Goal: Task Accomplishment & Management: Complete application form

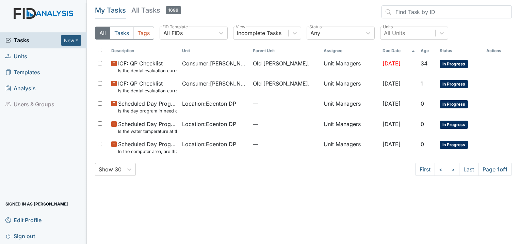
click at [24, 57] on span "Units" at bounding box center [16, 56] width 22 height 11
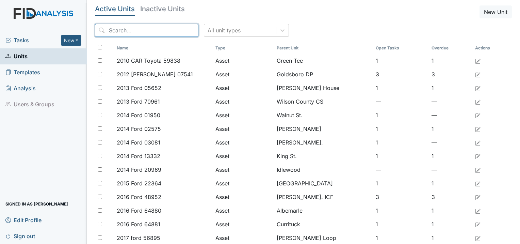
click at [133, 27] on input "search" at bounding box center [146, 30] width 103 height 13
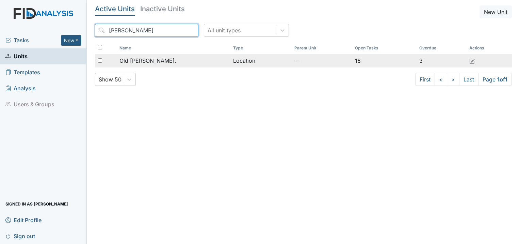
type input "roper"
click at [152, 64] on span "Old [PERSON_NAME]." at bounding box center [147, 61] width 57 height 8
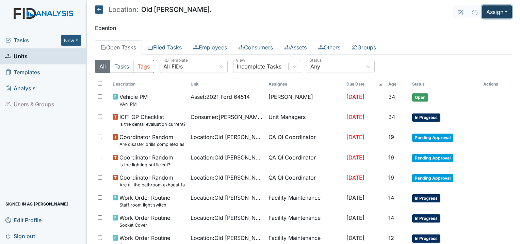
click at [493, 11] on button "Assign" at bounding box center [497, 11] width 30 height 13
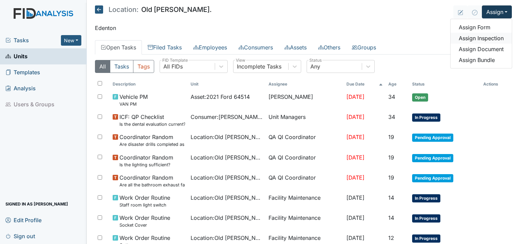
click at [488, 38] on link "Assign Inspection" at bounding box center [481, 38] width 61 height 11
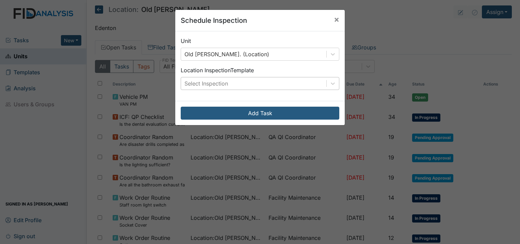
click at [216, 80] on div "Select Inspection" at bounding box center [207, 83] width 44 height 8
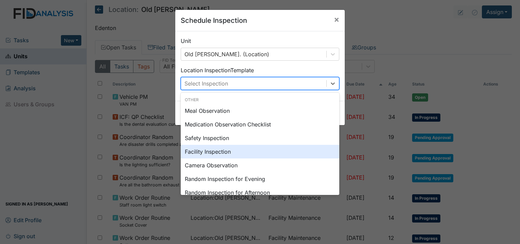
scroll to position [34, 0]
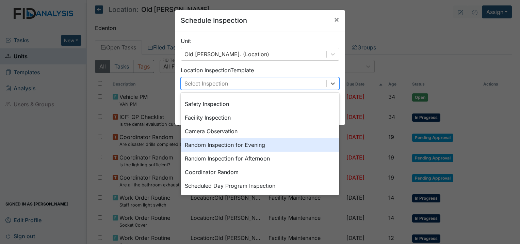
click at [256, 146] on div "Random Inspection for Evening" at bounding box center [260, 145] width 159 height 14
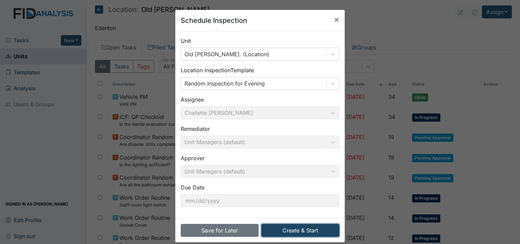
click at [310, 234] on button "Create & Start" at bounding box center [300, 230] width 78 height 13
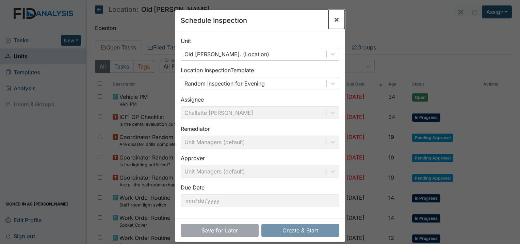
click at [334, 20] on span "×" at bounding box center [336, 19] width 5 height 10
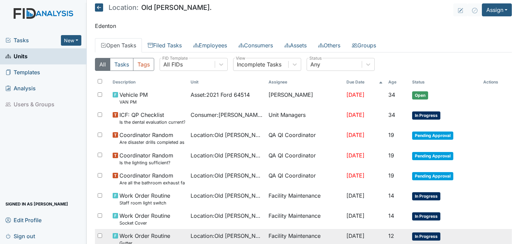
scroll to position [0, 0]
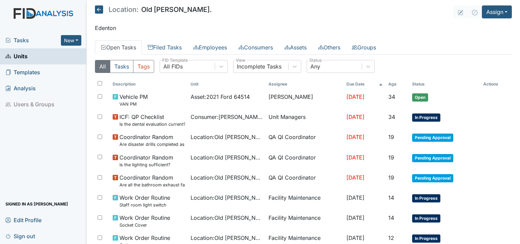
click at [29, 44] on div "Tasks New Form Inspection Document Bundle" at bounding box center [43, 40] width 87 height 16
click at [31, 42] on span "Tasks" at bounding box center [32, 40] width 55 height 8
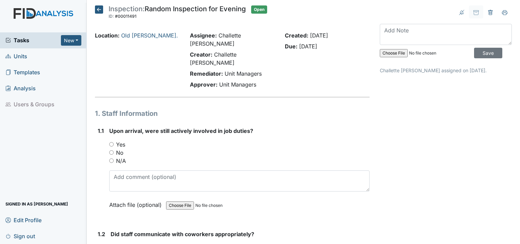
click at [111, 142] on input "Yes" at bounding box center [111, 144] width 4 height 4
radio input "true"
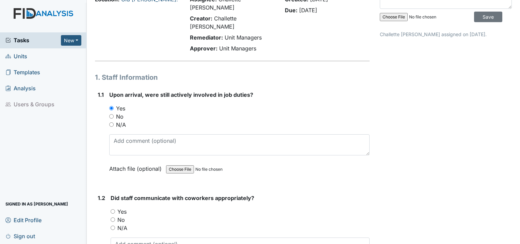
scroll to position [102, 0]
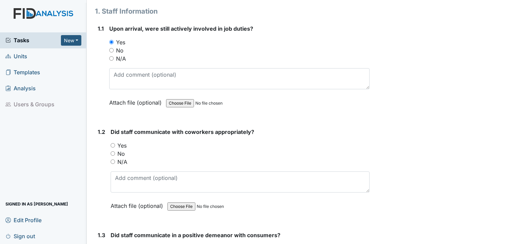
click at [114, 143] on input "Yes" at bounding box center [113, 145] width 4 height 4
radio input "true"
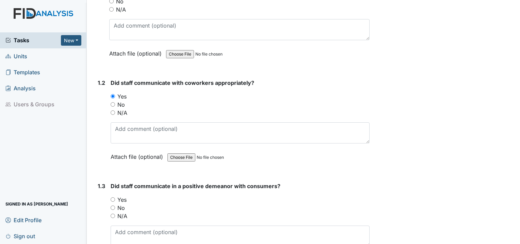
scroll to position [204, 0]
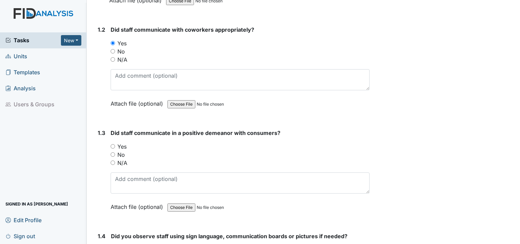
click at [116, 142] on div "Yes" at bounding box center [240, 146] width 259 height 8
click at [111, 144] on input "Yes" at bounding box center [113, 146] width 4 height 4
radio input "true"
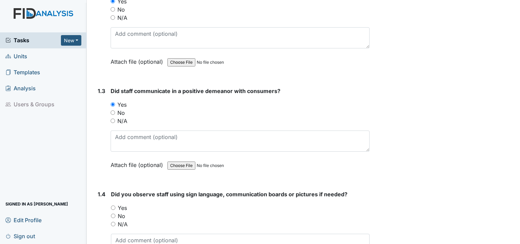
scroll to position [306, 0]
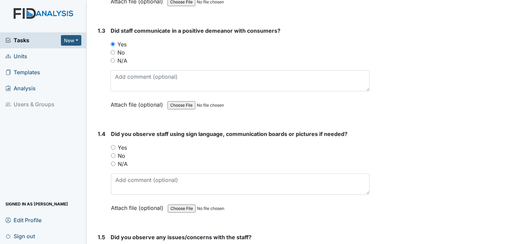
click at [113, 145] on input "Yes" at bounding box center [113, 147] width 4 height 4
radio input "true"
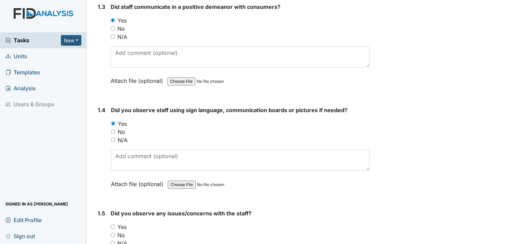
scroll to position [409, 0]
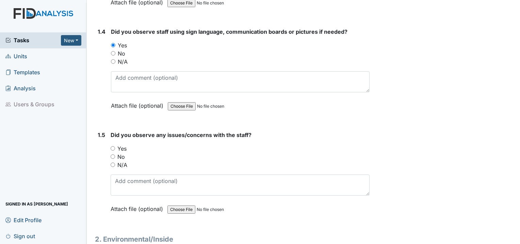
click at [114, 154] on input "No" at bounding box center [113, 156] width 4 height 4
radio input "true"
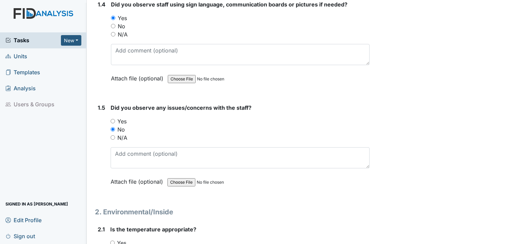
scroll to position [511, 0]
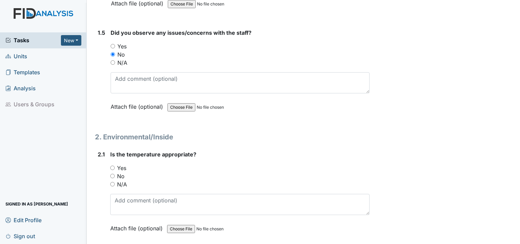
click at [113, 165] on input "Yes" at bounding box center [112, 167] width 4 height 4
radio input "true"
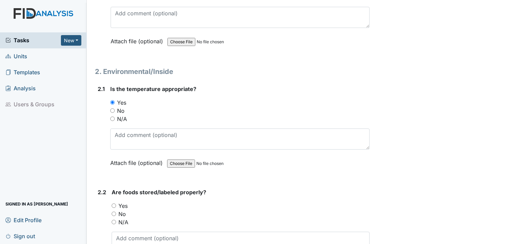
scroll to position [613, 0]
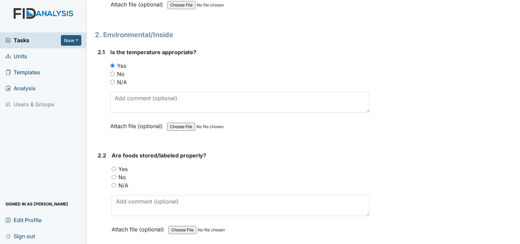
click at [116, 165] on div "Yes" at bounding box center [241, 169] width 258 height 8
click at [115, 166] on input "Yes" at bounding box center [114, 168] width 4 height 4
radio input "true"
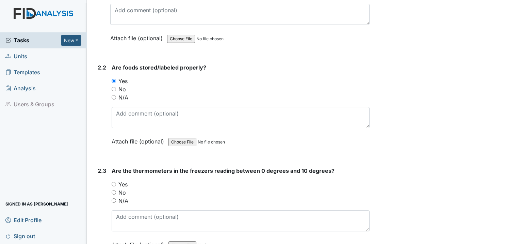
scroll to position [715, 0]
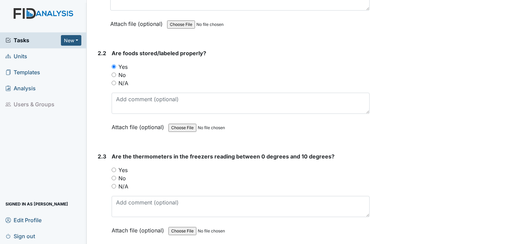
click at [112, 167] on input "Yes" at bounding box center [114, 169] width 4 height 4
radio input "true"
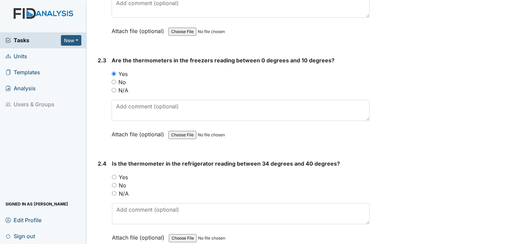
scroll to position [817, 0]
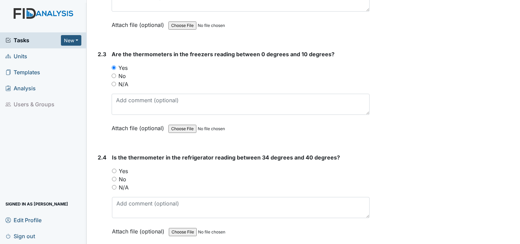
click at [113, 169] on input "Yes" at bounding box center [114, 171] width 4 height 4
radio input "true"
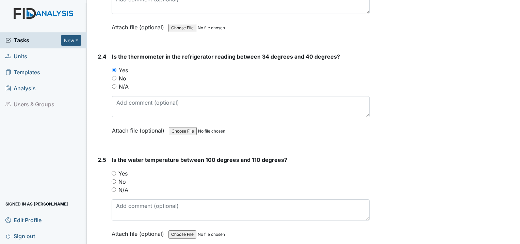
scroll to position [919, 0]
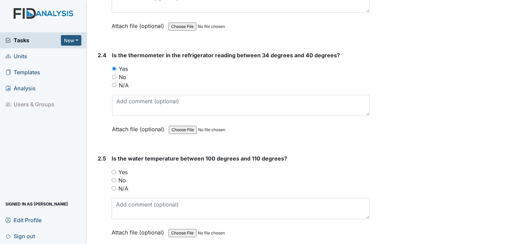
click at [114, 170] on input "Yes" at bounding box center [114, 172] width 4 height 4
radio input "true"
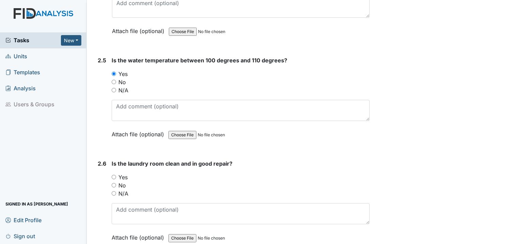
scroll to position [1021, 0]
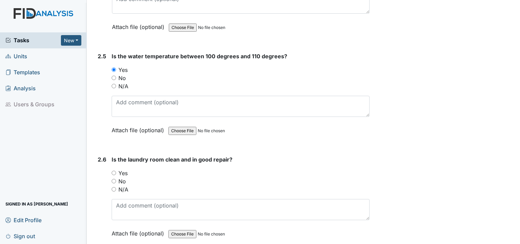
click at [115, 171] on input "Yes" at bounding box center [114, 173] width 4 height 4
radio input "true"
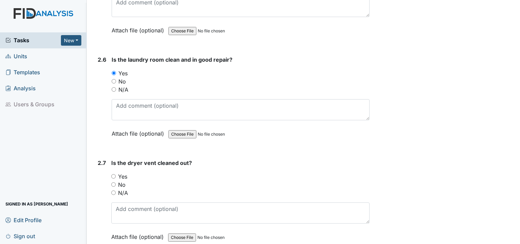
scroll to position [1123, 0]
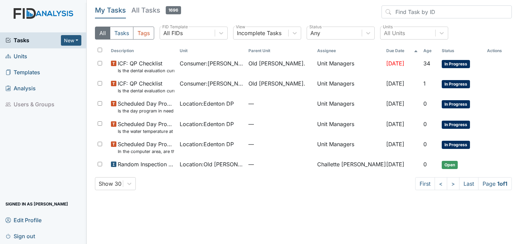
click at [14, 60] on span "Units" at bounding box center [16, 56] width 22 height 11
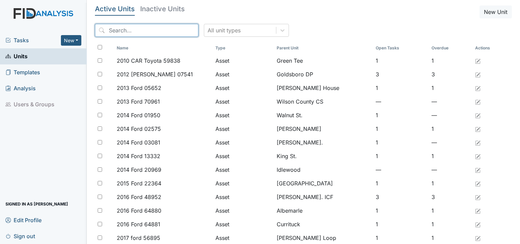
click at [116, 33] on input "search" at bounding box center [146, 30] width 103 height 13
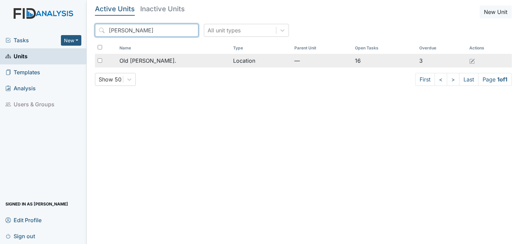
type input "roper"
click at [143, 62] on span "Old [PERSON_NAME]." at bounding box center [147, 61] width 57 height 8
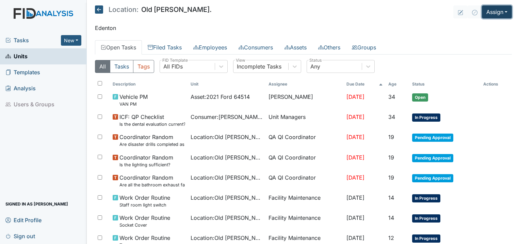
click at [500, 10] on button "Assign" at bounding box center [497, 11] width 30 height 13
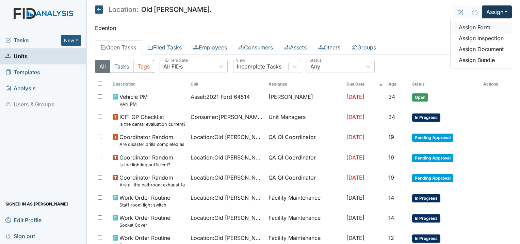
click at [477, 27] on link "Assign Form" at bounding box center [481, 27] width 61 height 11
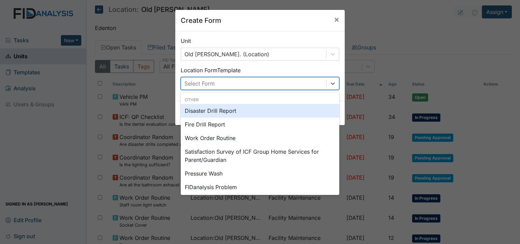
click at [236, 86] on div "Select Form" at bounding box center [253, 83] width 145 height 12
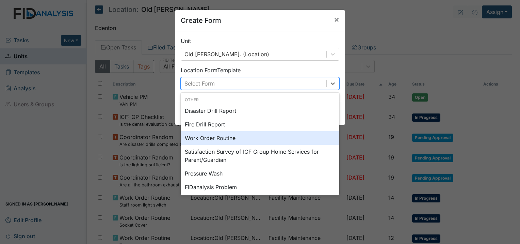
click at [227, 143] on div "Work Order Routine" at bounding box center [260, 138] width 159 height 14
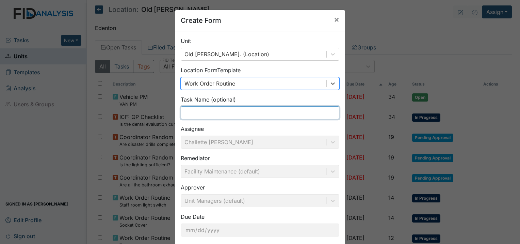
click at [208, 110] on input "text" at bounding box center [260, 112] width 159 height 13
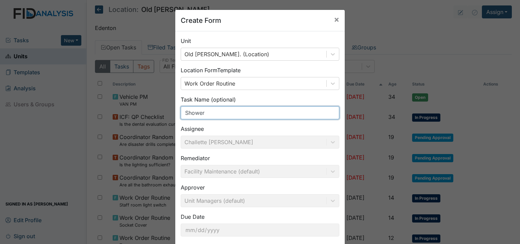
type input "Shower head"
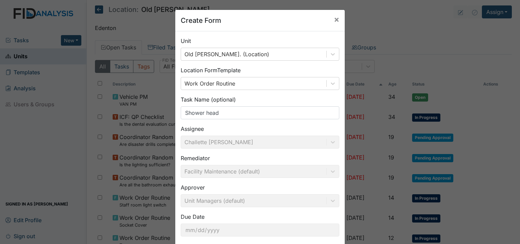
scroll to position [37, 0]
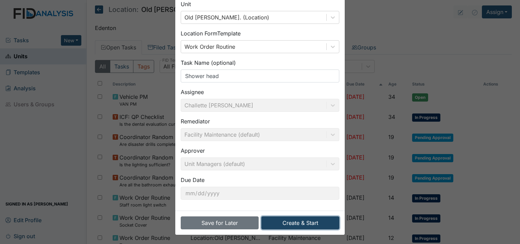
click at [284, 218] on button "Create & Start" at bounding box center [300, 222] width 78 height 13
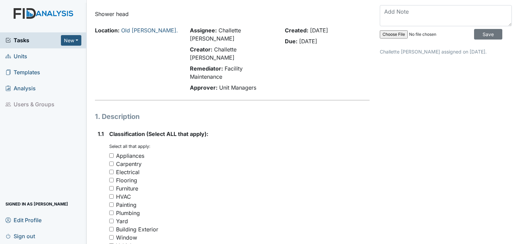
scroll to position [34, 0]
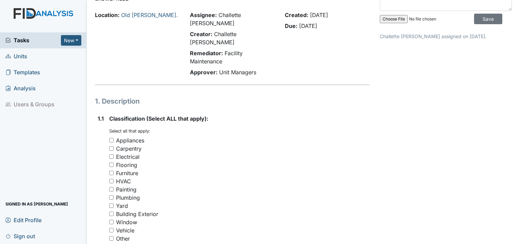
drag, startPoint x: 110, startPoint y: 179, endPoint x: 113, endPoint y: 180, distance: 3.7
click at [110, 195] on input "Plumbing" at bounding box center [111, 197] width 4 height 4
checkbox input "true"
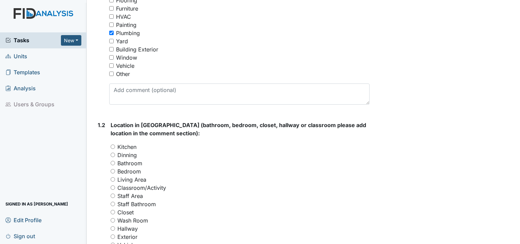
scroll to position [204, 0]
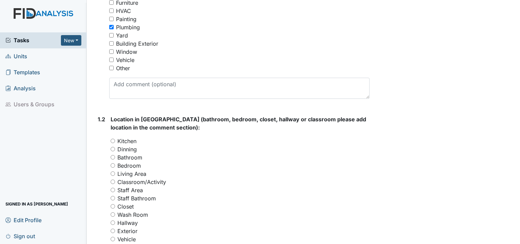
click at [113, 155] on input "Bathroom" at bounding box center [113, 157] width 4 height 4
radio input "true"
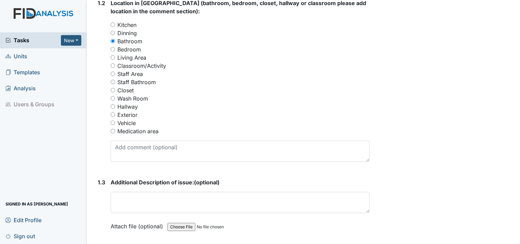
scroll to position [340, 0]
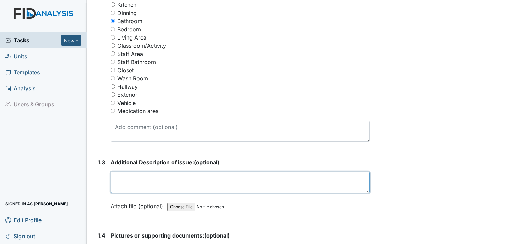
click at [144, 172] on textarea at bounding box center [240, 182] width 259 height 21
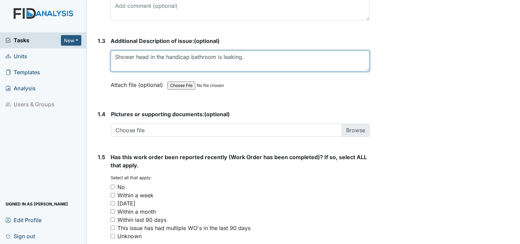
scroll to position [477, 0]
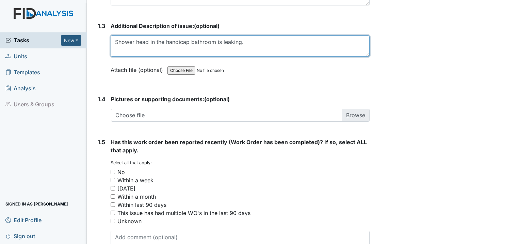
type textarea "Shower head in the handicap bathroom is leaking."
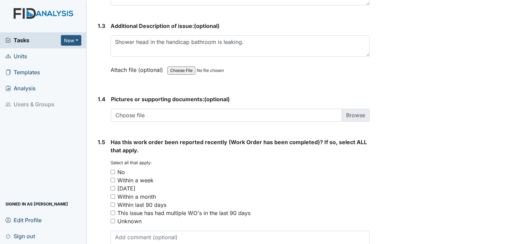
click at [114, 170] on input "No" at bounding box center [113, 172] width 4 height 4
checkbox input "true"
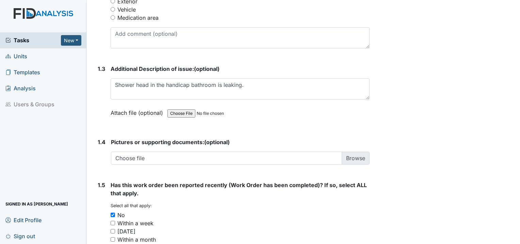
scroll to position [502, 0]
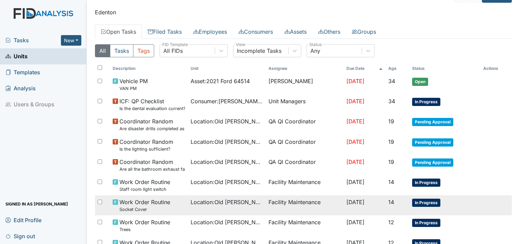
scroll to position [136, 0]
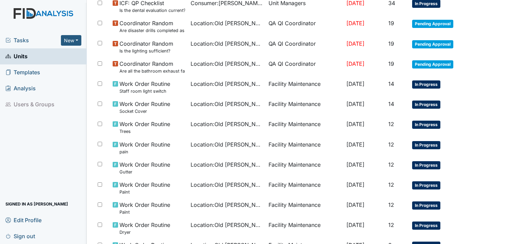
click at [16, 40] on span "Tasks" at bounding box center [32, 40] width 55 height 8
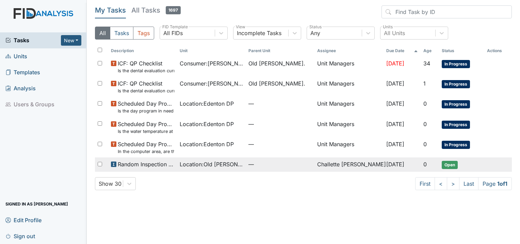
click at [172, 171] on td "Random Inspection for Evening" at bounding box center [142, 164] width 69 height 14
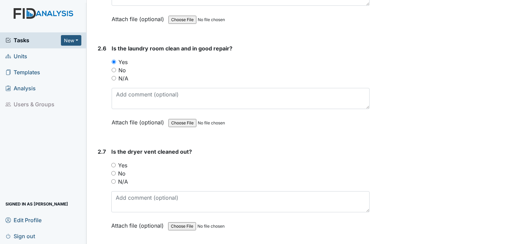
scroll to position [1157, 0]
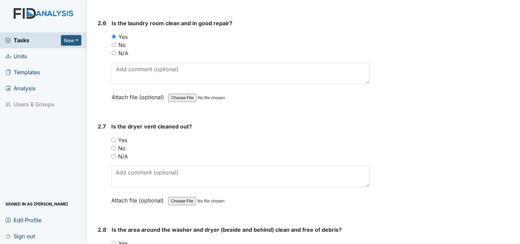
click at [114, 138] on input "Yes" at bounding box center [113, 140] width 4 height 4
radio input "true"
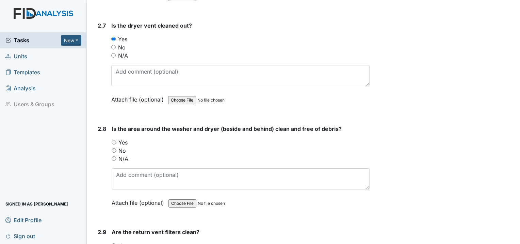
scroll to position [1260, 0]
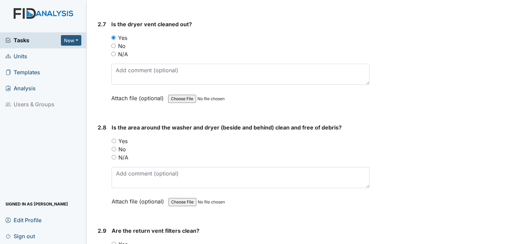
click at [112, 139] on input "Yes" at bounding box center [114, 141] width 4 height 4
radio input "true"
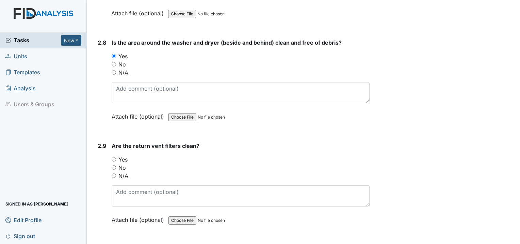
scroll to position [1362, 0]
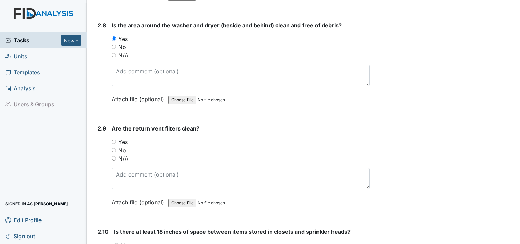
click at [113, 140] on input "Yes" at bounding box center [114, 142] width 4 height 4
radio input "true"
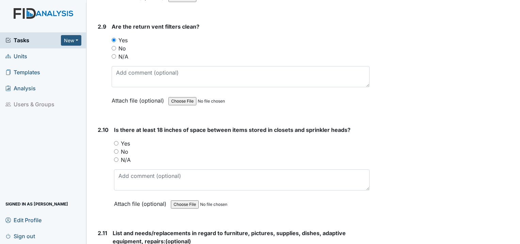
scroll to position [1464, 0]
click at [116, 141] on input "Yes" at bounding box center [116, 143] width 4 height 4
radio input "true"
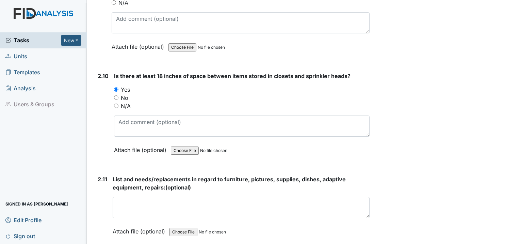
scroll to position [1532, 0]
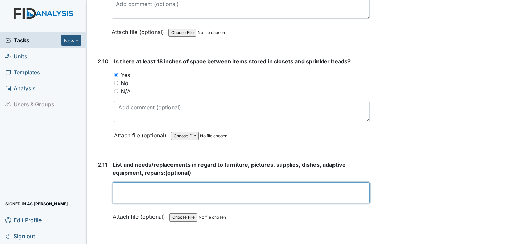
click at [134, 182] on textarea at bounding box center [241, 192] width 257 height 21
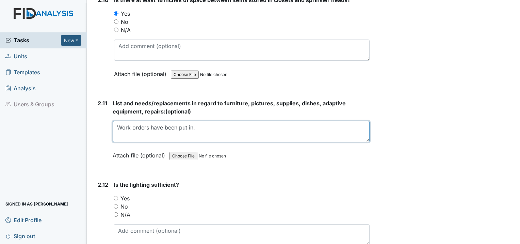
scroll to position [1634, 0]
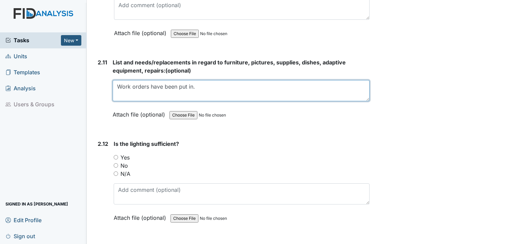
type textarea "Work orders have been put in."
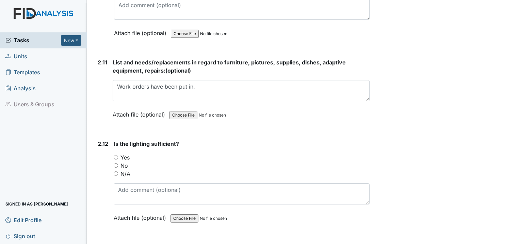
click at [116, 155] on input "Yes" at bounding box center [116, 157] width 4 height 4
radio input "true"
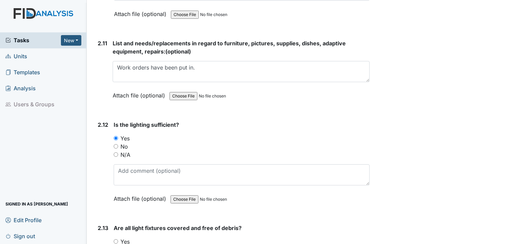
scroll to position [1736, 0]
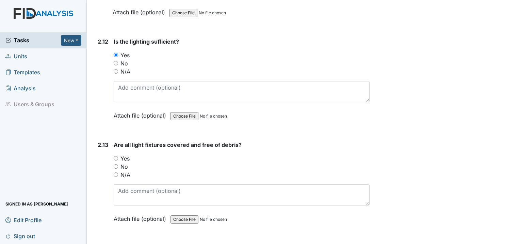
click at [114, 156] on input "Yes" at bounding box center [116, 158] width 4 height 4
radio input "true"
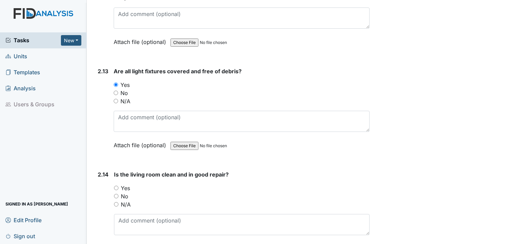
scroll to position [1838, 0]
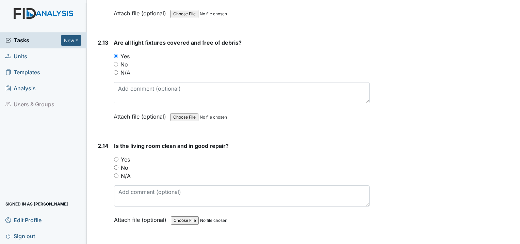
click at [115, 157] on input "Yes" at bounding box center [116, 159] width 4 height 4
radio input "true"
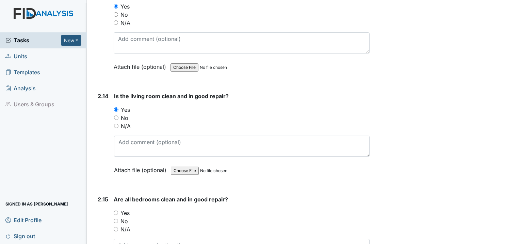
scroll to position [1940, 0]
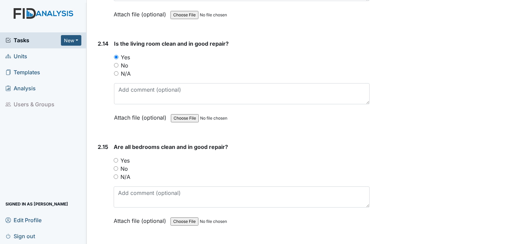
click at [117, 158] on input "Yes" at bounding box center [116, 160] width 4 height 4
radio input "true"
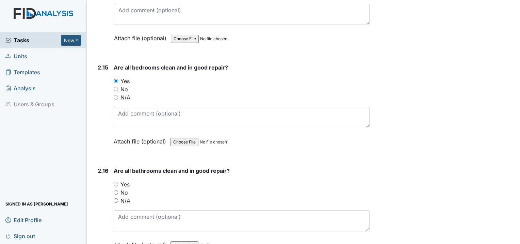
scroll to position [2043, 0]
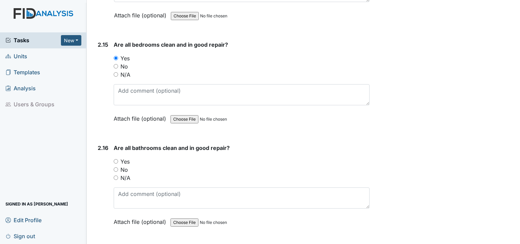
click at [116, 159] on input "Yes" at bounding box center [116, 161] width 4 height 4
radio input "true"
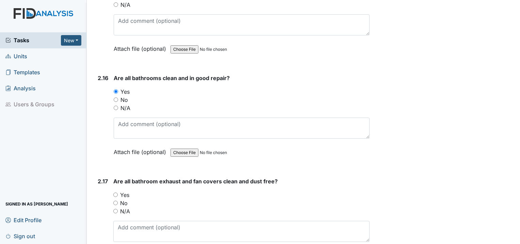
scroll to position [2145, 0]
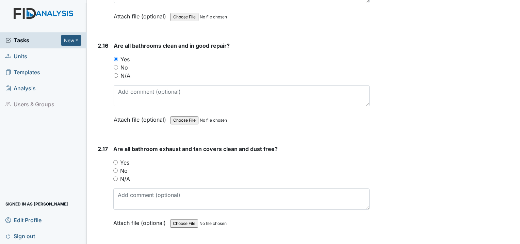
click at [117, 160] on input "Yes" at bounding box center [115, 162] width 4 height 4
radio input "true"
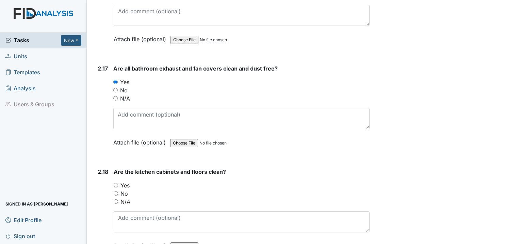
scroll to position [2247, 0]
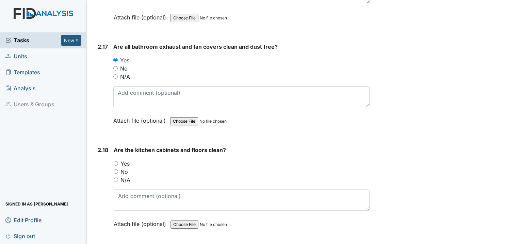
click at [114, 161] on input "Yes" at bounding box center [116, 163] width 4 height 4
radio input "true"
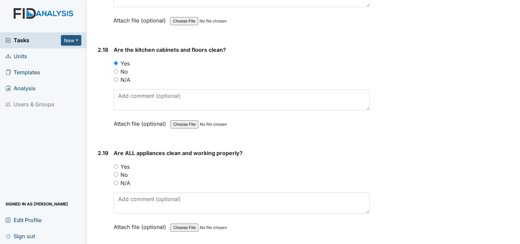
scroll to position [2349, 0]
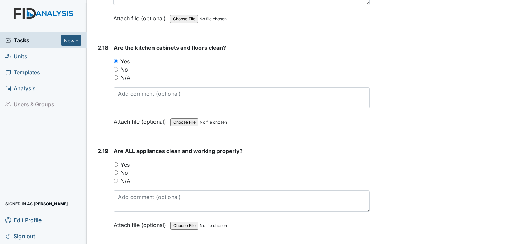
click at [117, 162] on input "Yes" at bounding box center [116, 164] width 4 height 4
radio input "true"
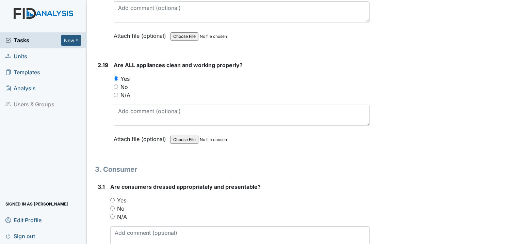
scroll to position [2451, 0]
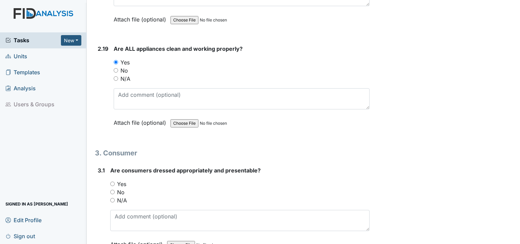
click at [110, 181] on input "Yes" at bounding box center [112, 183] width 4 height 4
radio input "true"
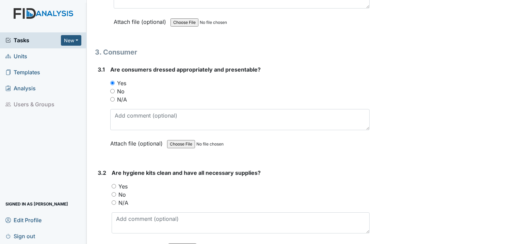
scroll to position [2553, 0]
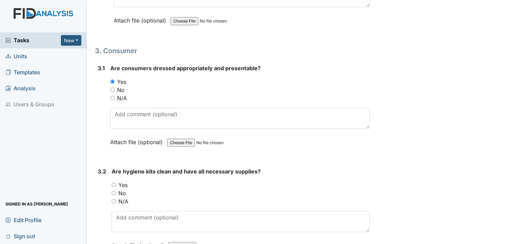
click at [114, 182] on input "Yes" at bounding box center [114, 184] width 4 height 4
radio input "true"
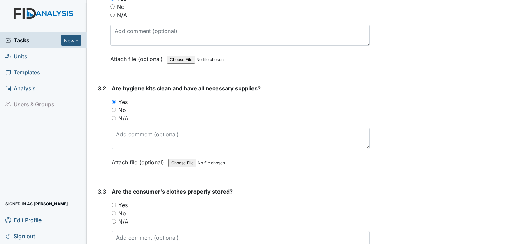
scroll to position [2655, 0]
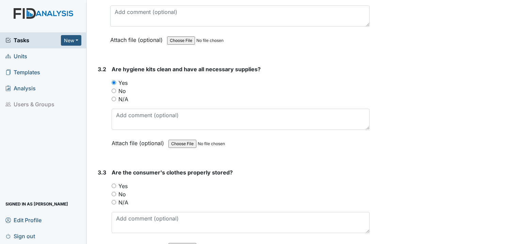
click at [114, 183] on input "Yes" at bounding box center [114, 185] width 4 height 4
radio input "true"
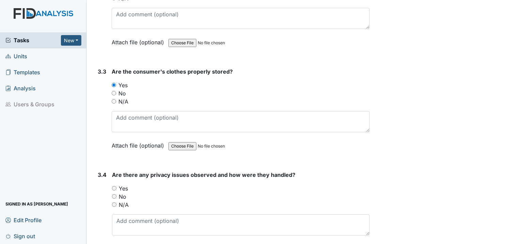
scroll to position [2758, 0]
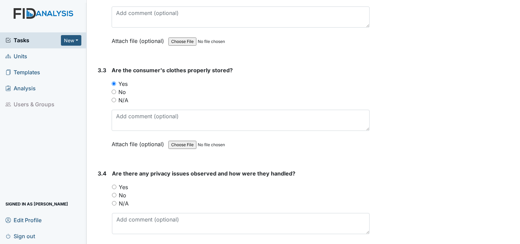
click at [115, 193] on input "No" at bounding box center [114, 195] width 4 height 4
radio input "true"
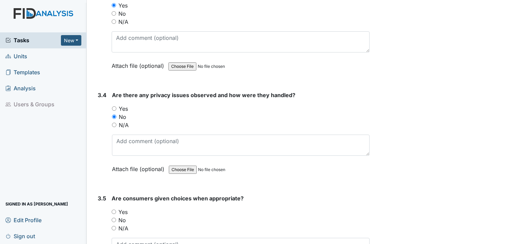
scroll to position [2860, 0]
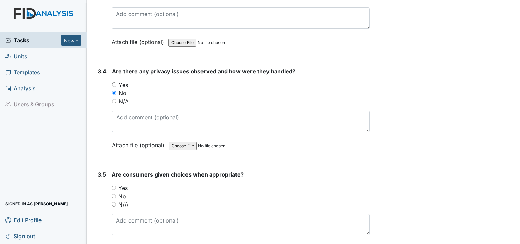
click at [115, 186] on input "Yes" at bounding box center [114, 188] width 4 height 4
radio input "true"
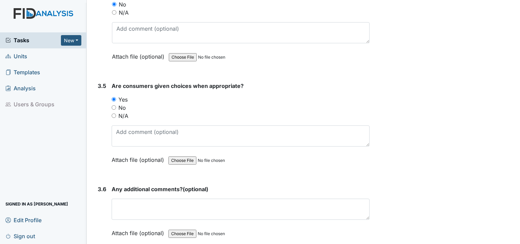
scroll to position [2962, 0]
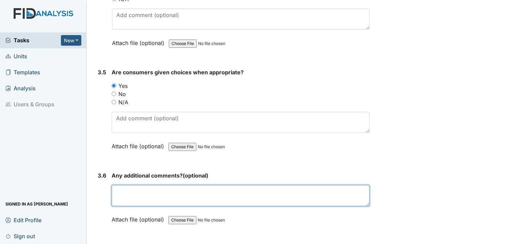
click at [172, 185] on textarea at bounding box center [241, 195] width 258 height 21
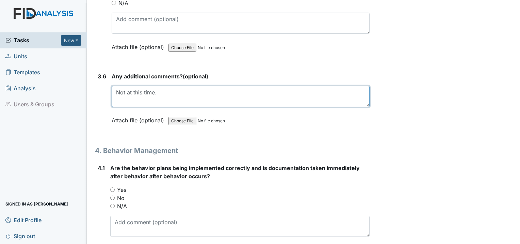
scroll to position [3064, 0]
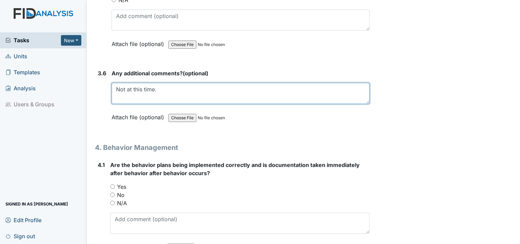
type textarea "Not at this time."
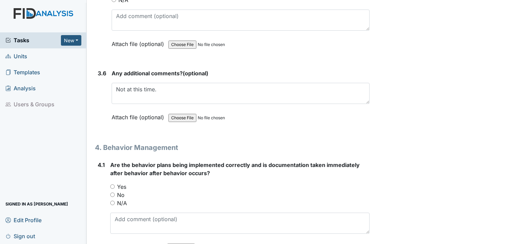
click at [112, 184] on input "Yes" at bounding box center [112, 186] width 4 height 4
radio input "true"
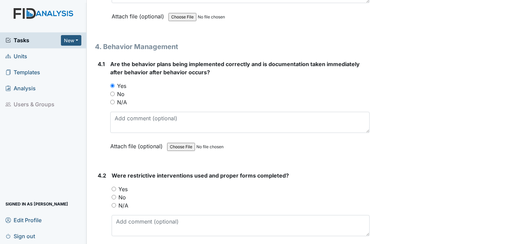
scroll to position [3166, 0]
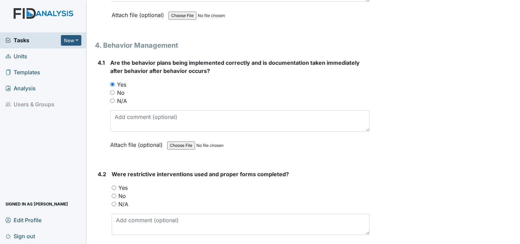
click at [114, 185] on input "Yes" at bounding box center [114, 187] width 4 height 4
radio input "true"
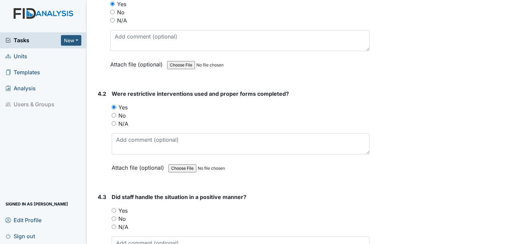
scroll to position [3268, 0]
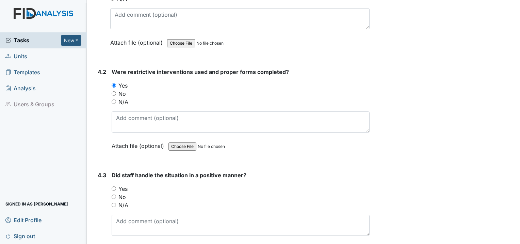
click at [112, 186] on input "Yes" at bounding box center [114, 188] width 4 height 4
radio input "true"
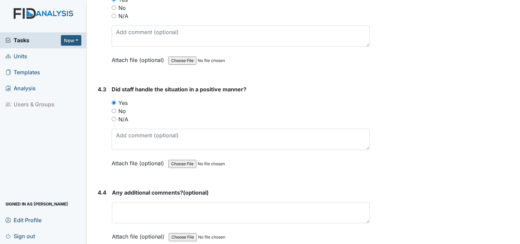
scroll to position [3370, 0]
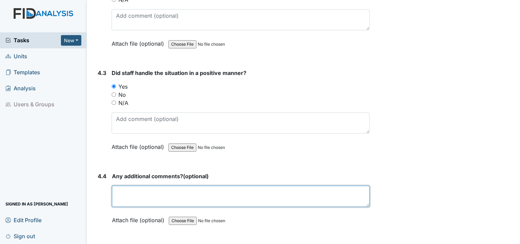
click at [146, 186] on textarea at bounding box center [241, 196] width 258 height 21
type textarea "B"
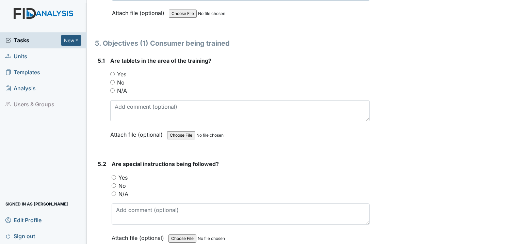
scroll to position [3541, 0]
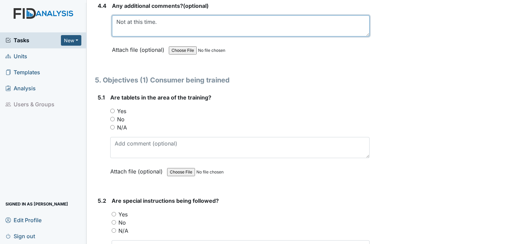
type textarea "Not at this time."
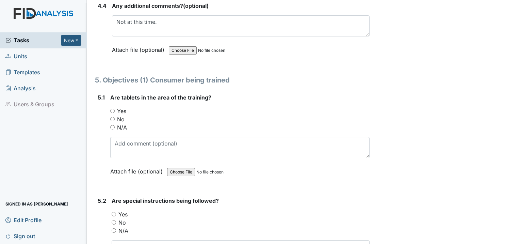
click at [112, 123] on div "N/A" at bounding box center [239, 127] width 259 height 8
click at [113, 125] on input "N/A" at bounding box center [112, 127] width 4 height 4
radio input "true"
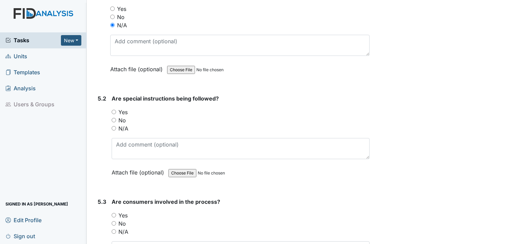
click at [114, 126] on input "N/A" at bounding box center [114, 128] width 4 height 4
radio input "true"
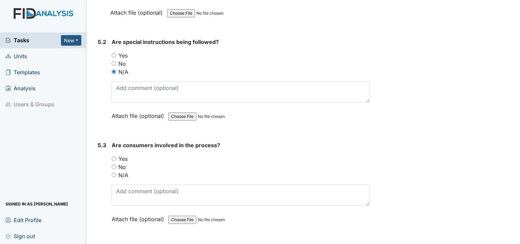
scroll to position [3711, 0]
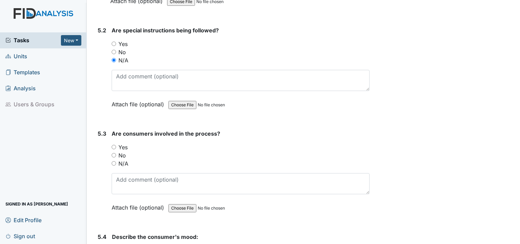
click at [112, 161] on input "N/A" at bounding box center [114, 163] width 4 height 4
radio input "true"
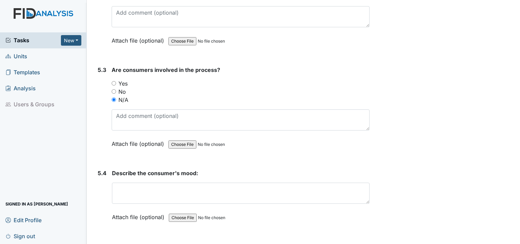
scroll to position [3779, 0]
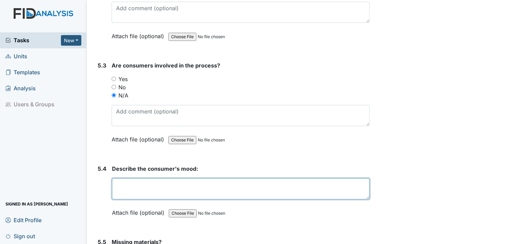
click at [178, 178] on textarea at bounding box center [241, 188] width 258 height 21
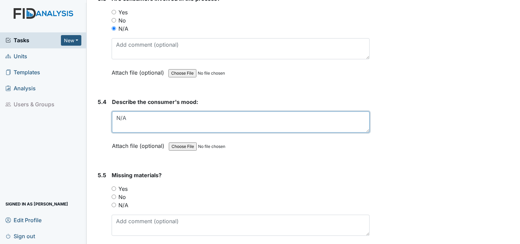
scroll to position [3847, 0]
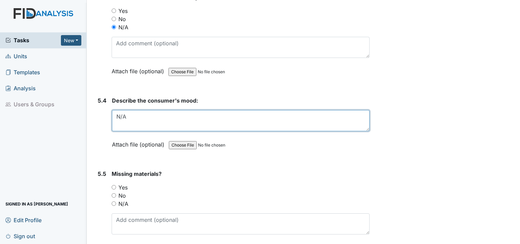
type textarea "N/A"
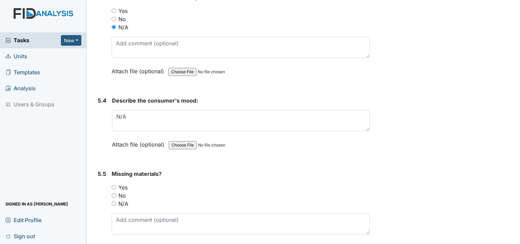
click at [113, 201] on input "N/A" at bounding box center [114, 203] width 4 height 4
radio input "true"
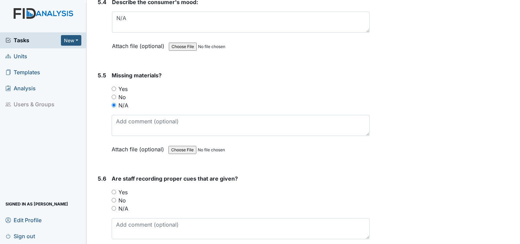
scroll to position [3949, 0]
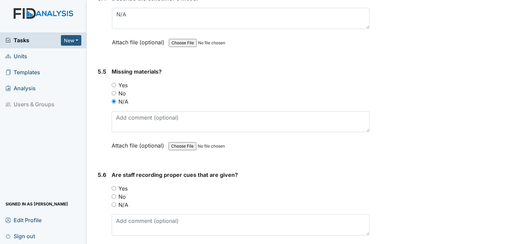
click at [114, 201] on div "N/A" at bounding box center [241, 205] width 258 height 8
click at [113, 201] on div "N/A" at bounding box center [241, 205] width 258 height 8
click at [113, 202] on input "N/A" at bounding box center [114, 204] width 4 height 4
radio input "true"
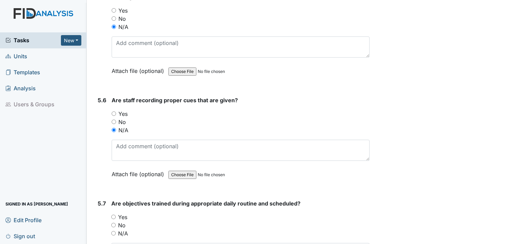
scroll to position [4051, 0]
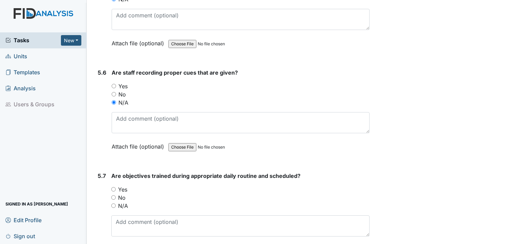
click at [114, 203] on input "N/A" at bounding box center [113, 205] width 4 height 4
radio input "true"
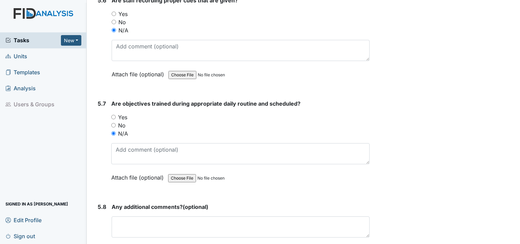
scroll to position [4153, 0]
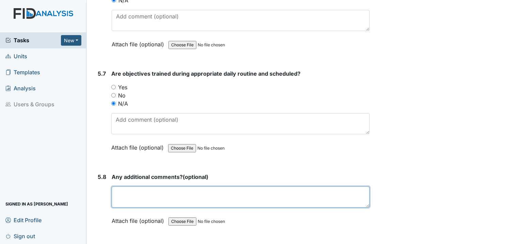
click at [155, 186] on textarea at bounding box center [241, 196] width 258 height 21
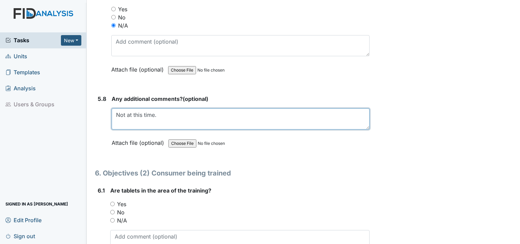
scroll to position [4289, 0]
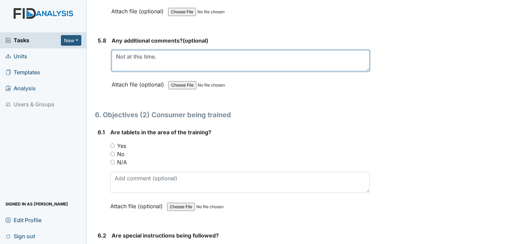
type textarea "Not at this time."
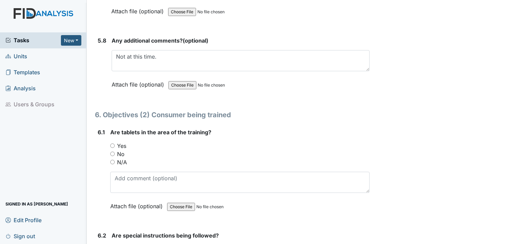
click at [112, 158] on div "N/A" at bounding box center [239, 162] width 259 height 8
click at [113, 160] on input "N/A" at bounding box center [112, 162] width 4 height 4
radio input "true"
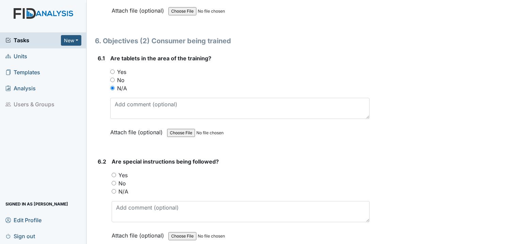
scroll to position [4392, 0]
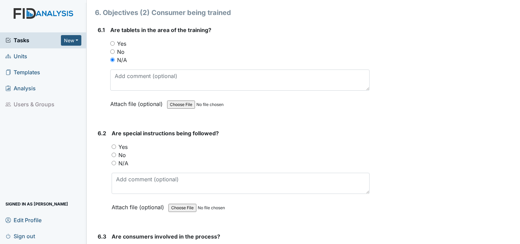
click at [110, 132] on div "6.2 Are special instructions being followed? You must select one of the below o…" at bounding box center [232, 175] width 275 height 92
click at [115, 161] on input "N/A" at bounding box center [114, 163] width 4 height 4
radio input "true"
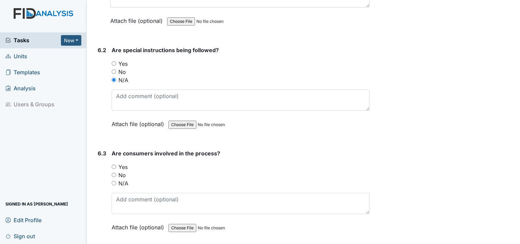
scroll to position [4494, 0]
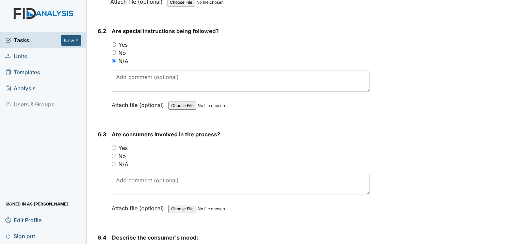
click at [113, 162] on input "N/A" at bounding box center [114, 164] width 4 height 4
radio input "true"
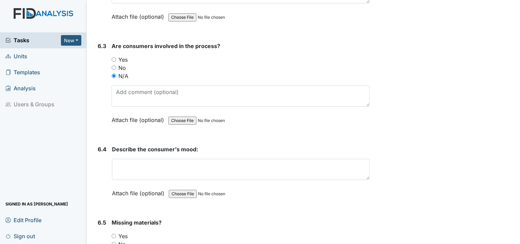
scroll to position [4596, 0]
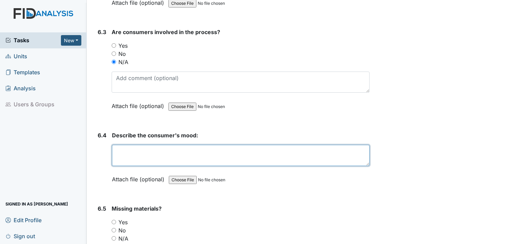
click at [147, 145] on textarea at bounding box center [241, 155] width 258 height 21
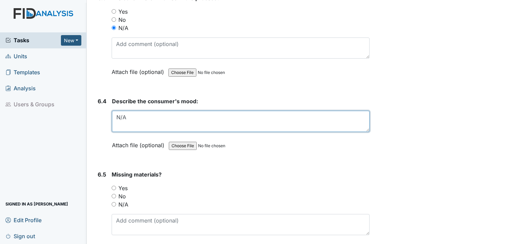
type textarea "N/A"
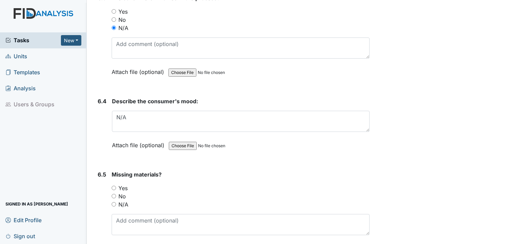
click at [115, 202] on input "N/A" at bounding box center [114, 204] width 4 height 4
radio input "true"
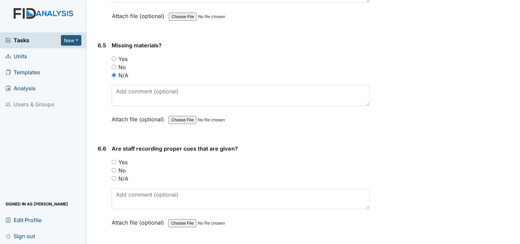
scroll to position [4766, 0]
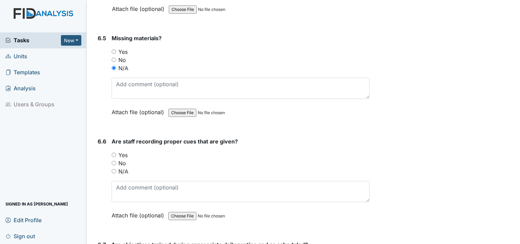
click at [113, 169] on input "N/A" at bounding box center [114, 171] width 4 height 4
radio input "true"
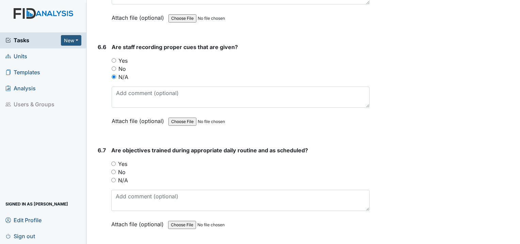
scroll to position [4868, 0]
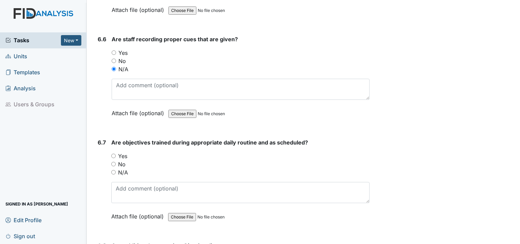
click at [113, 170] on input "N/A" at bounding box center [113, 172] width 4 height 4
radio input "true"
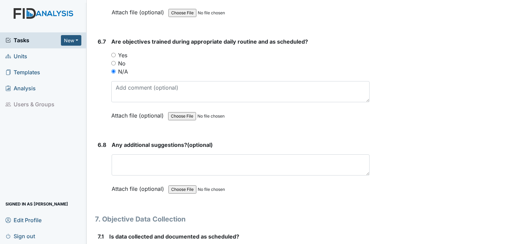
scroll to position [4970, 0]
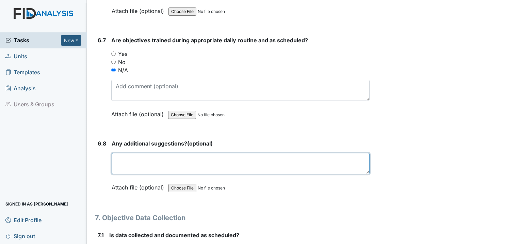
click at [171, 153] on textarea at bounding box center [241, 163] width 258 height 21
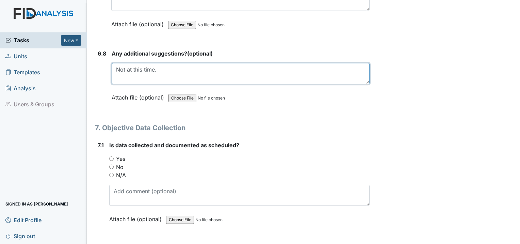
scroll to position [5072, 0]
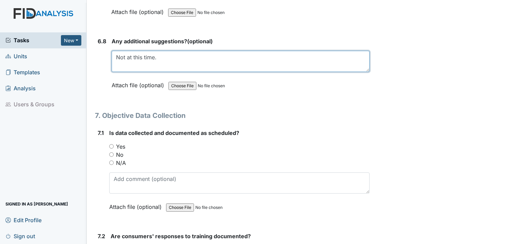
type textarea "Not at this time."
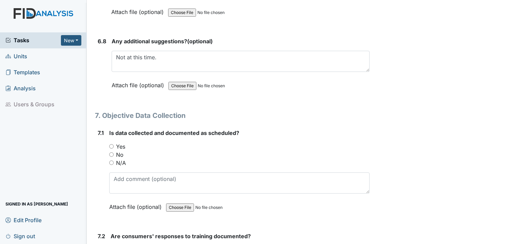
drag, startPoint x: 111, startPoint y: 113, endPoint x: 115, endPoint y: 113, distance: 4.1
click at [112, 144] on input "Yes" at bounding box center [111, 146] width 4 height 4
radio input "true"
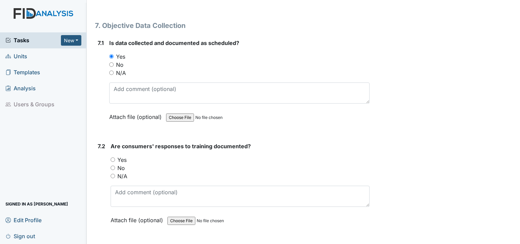
scroll to position [5175, 0]
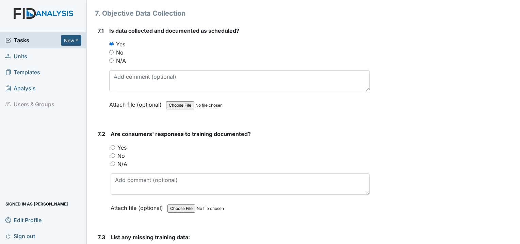
click at [112, 145] on input "Yes" at bounding box center [113, 147] width 4 height 4
radio input "true"
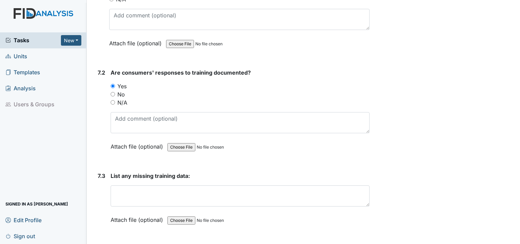
scroll to position [5243, 0]
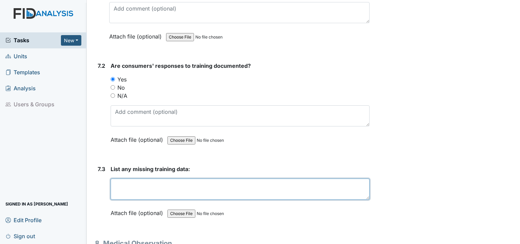
click at [154, 178] on textarea at bounding box center [240, 188] width 259 height 21
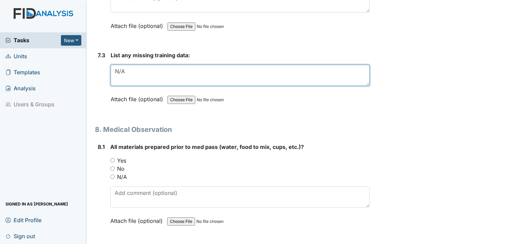
scroll to position [5413, 0]
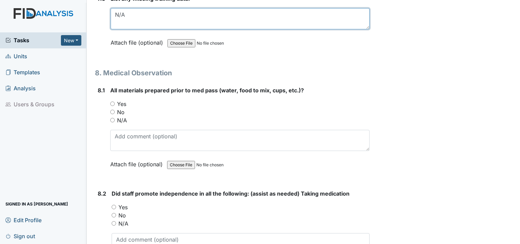
type textarea "N/A"
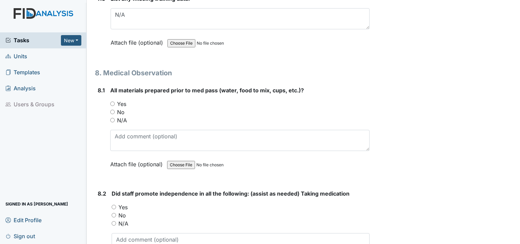
click at [112, 101] on input "Yes" at bounding box center [112, 103] width 4 height 4
radio input "true"
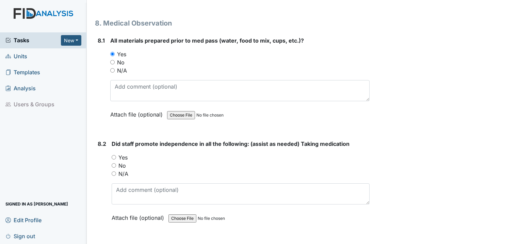
scroll to position [5481, 0]
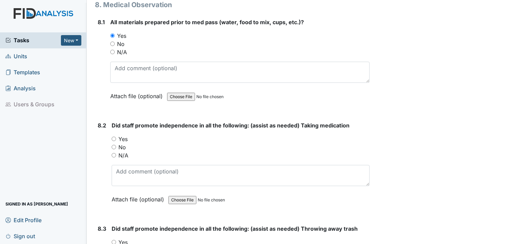
drag, startPoint x: 113, startPoint y: 102, endPoint x: 126, endPoint y: 105, distance: 13.8
click at [114, 137] on input "Yes" at bounding box center [114, 139] width 4 height 4
radio input "true"
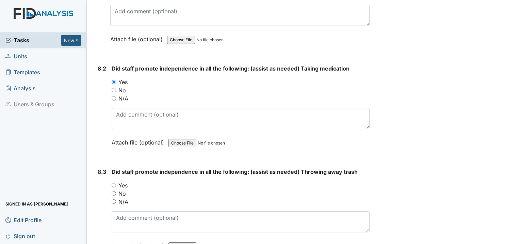
scroll to position [5549, 0]
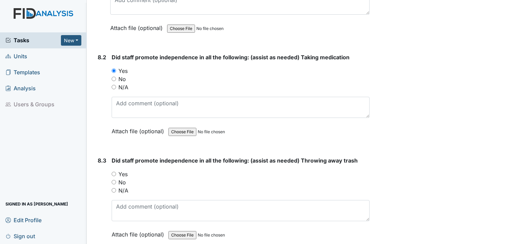
drag, startPoint x: 114, startPoint y: 136, endPoint x: 121, endPoint y: 139, distance: 7.3
click at [114, 172] on input "Yes" at bounding box center [114, 174] width 4 height 4
radio input "true"
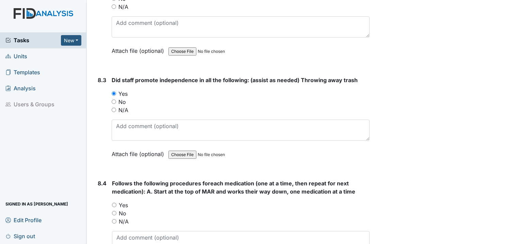
scroll to position [5651, 0]
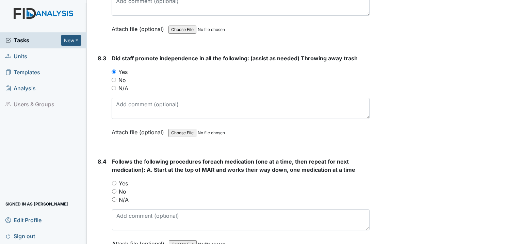
click at [113, 179] on div "Yes" at bounding box center [241, 183] width 258 height 8
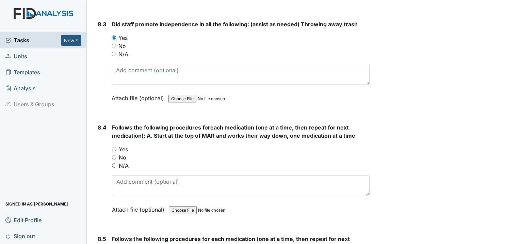
click at [113, 147] on input "Yes" at bounding box center [114, 149] width 4 height 4
radio input "true"
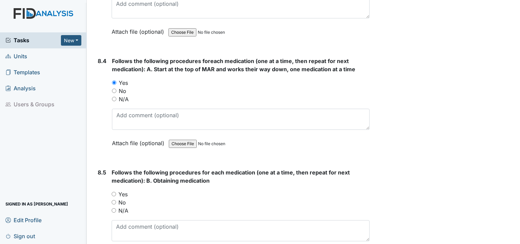
scroll to position [5787, 0]
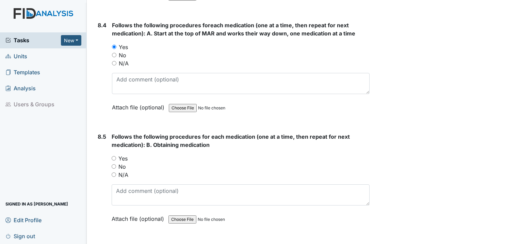
drag, startPoint x: 115, startPoint y: 122, endPoint x: 128, endPoint y: 122, distance: 12.6
click at [116, 156] on input "Yes" at bounding box center [114, 158] width 4 height 4
radio input "true"
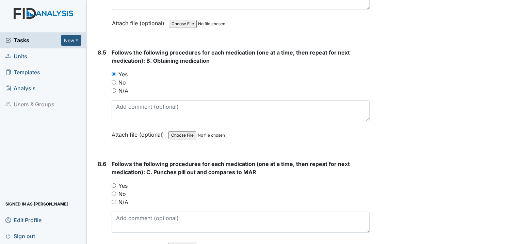
scroll to position [5890, 0]
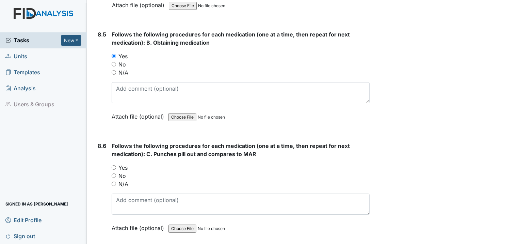
click at [113, 165] on input "Yes" at bounding box center [114, 167] width 4 height 4
radio input "true"
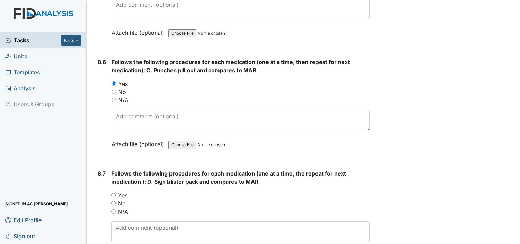
scroll to position [5992, 0]
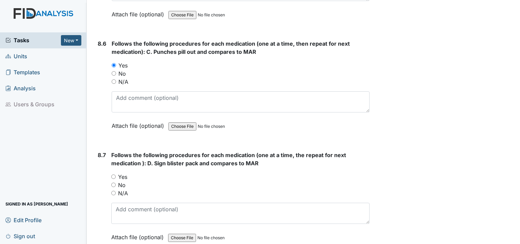
click at [112, 174] on input "Yes" at bounding box center [113, 176] width 4 height 4
radio input "true"
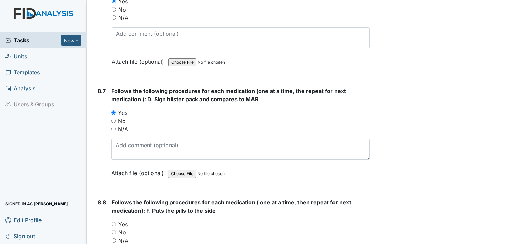
scroll to position [6094, 0]
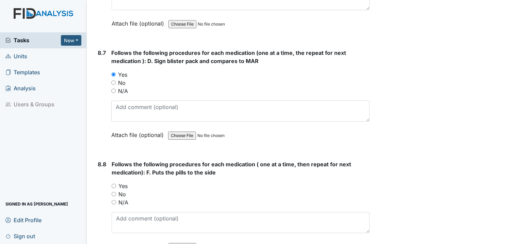
click at [114, 183] on input "Yes" at bounding box center [114, 185] width 4 height 4
radio input "true"
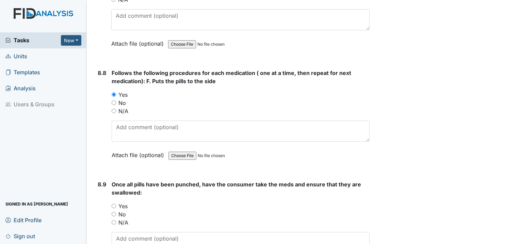
scroll to position [6196, 0]
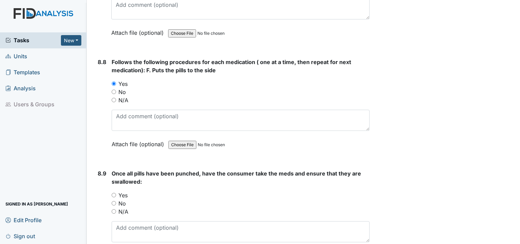
click at [116, 193] on input "Yes" at bounding box center [114, 195] width 4 height 4
radio input "true"
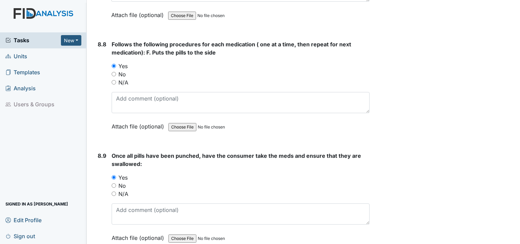
scroll to position [6298, 0]
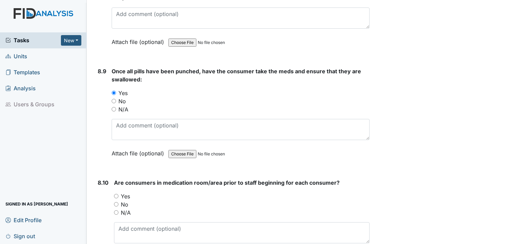
click at [116, 194] on input "Yes" at bounding box center [116, 196] width 4 height 4
radio input "true"
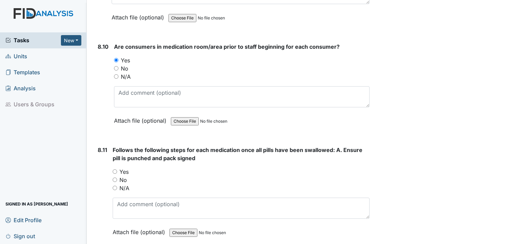
scroll to position [6434, 0]
click at [114, 169] on input "Yes" at bounding box center [115, 171] width 4 height 4
radio input "true"
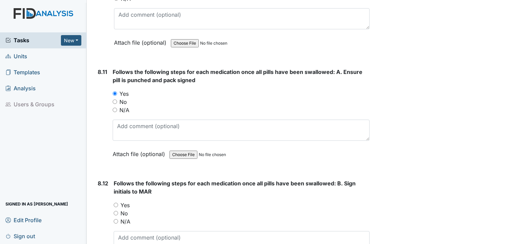
scroll to position [6536, 0]
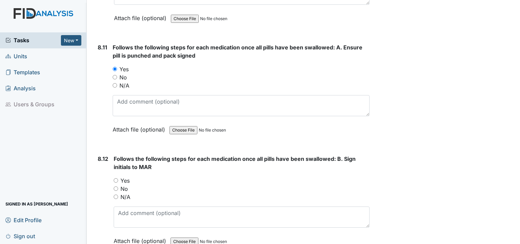
click at [116, 178] on input "Yes" at bounding box center [116, 180] width 4 height 4
radio input "true"
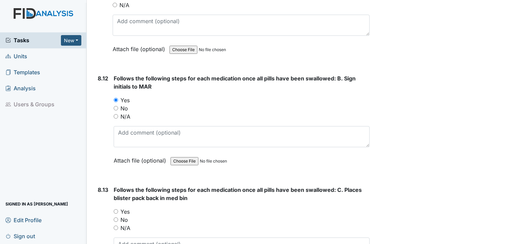
scroll to position [6639, 0]
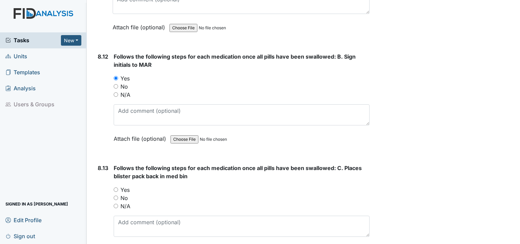
click at [115, 187] on input "Yes" at bounding box center [116, 189] width 4 height 4
radio input "true"
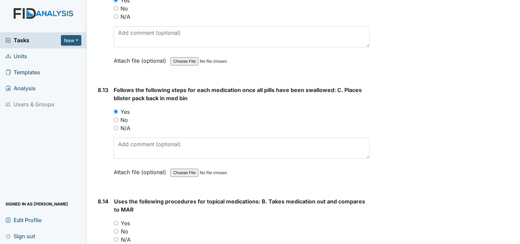
scroll to position [6741, 0]
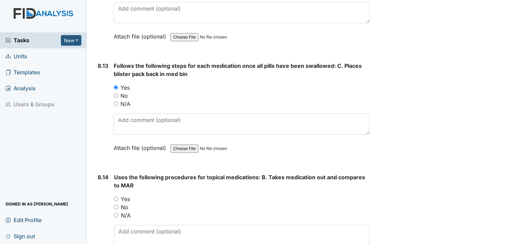
click at [117, 196] on input "Yes" at bounding box center [116, 198] width 4 height 4
radio input "true"
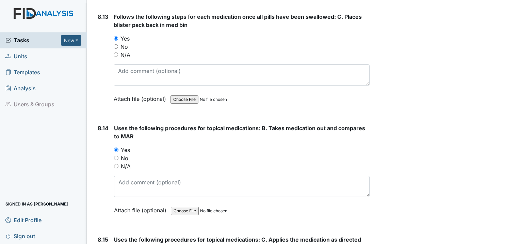
scroll to position [6843, 0]
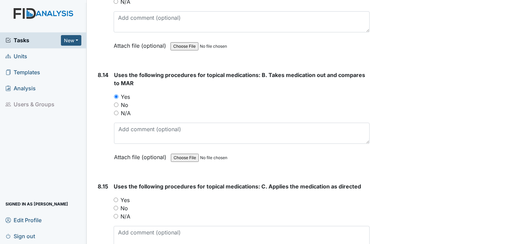
click at [116, 197] on input "Yes" at bounding box center [116, 199] width 4 height 4
radio input "true"
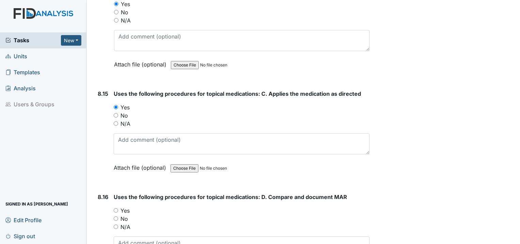
scroll to position [6945, 0]
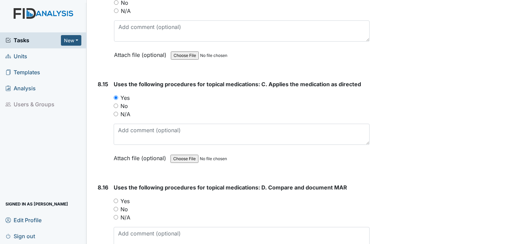
click at [117, 198] on input "Yes" at bounding box center [116, 200] width 4 height 4
radio input "true"
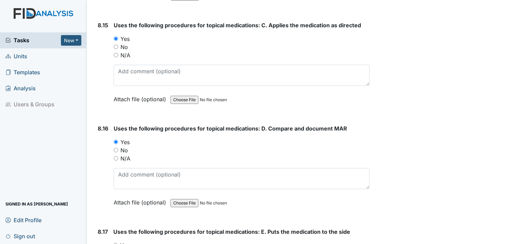
scroll to position [7047, 0]
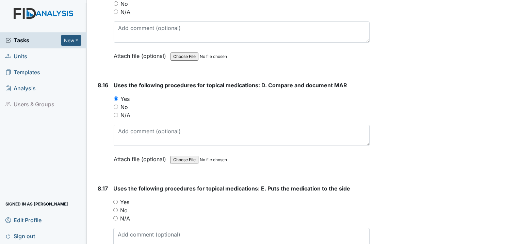
click at [116, 199] on input "Yes" at bounding box center [115, 201] width 4 height 4
radio input "true"
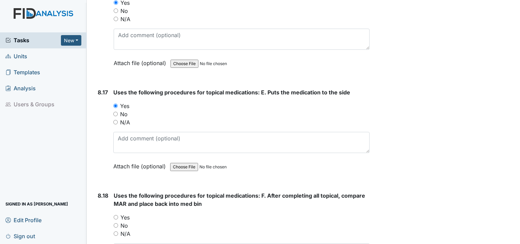
scroll to position [7149, 0]
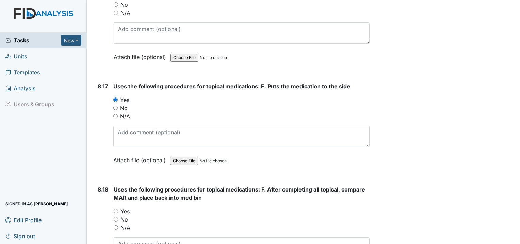
click at [116, 207] on div "Yes" at bounding box center [242, 211] width 256 height 8
click at [116, 209] on input "Yes" at bounding box center [116, 211] width 4 height 4
radio input "true"
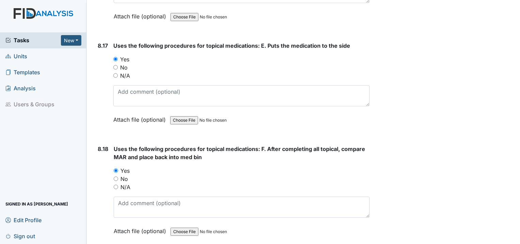
scroll to position [7251, 0]
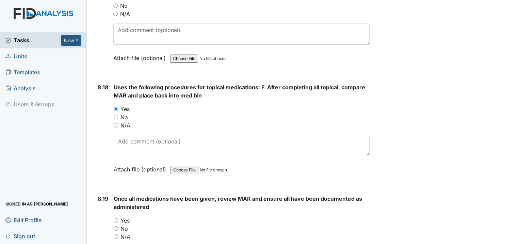
click at [117, 218] on input "Yes" at bounding box center [116, 220] width 4 height 4
radio input "true"
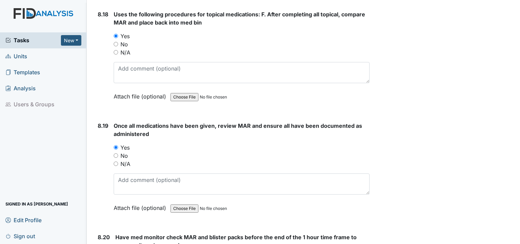
scroll to position [7353, 0]
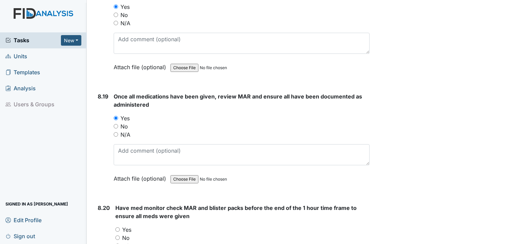
click at [119, 227] on input "Yes" at bounding box center [117, 229] width 4 height 4
radio input "true"
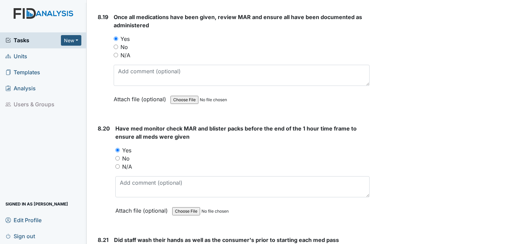
scroll to position [7456, 0]
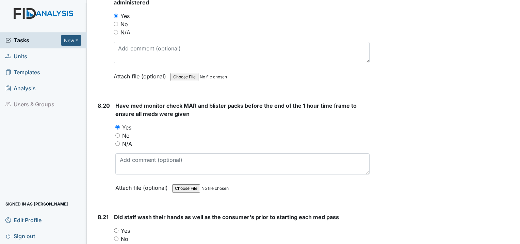
click at [117, 226] on div "Yes" at bounding box center [242, 230] width 256 height 8
click at [115, 226] on div "Yes" at bounding box center [242, 230] width 256 height 8
click at [116, 228] on input "Yes" at bounding box center [116, 230] width 4 height 4
radio input "true"
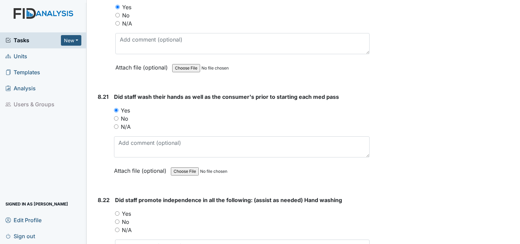
scroll to position [7592, 0]
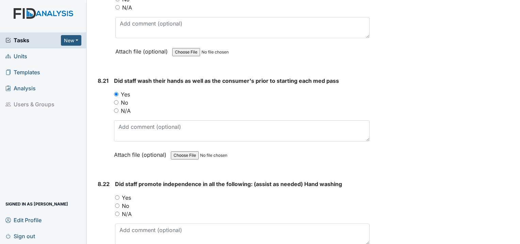
click at [118, 195] on input "Yes" at bounding box center [117, 197] width 4 height 4
radio input "true"
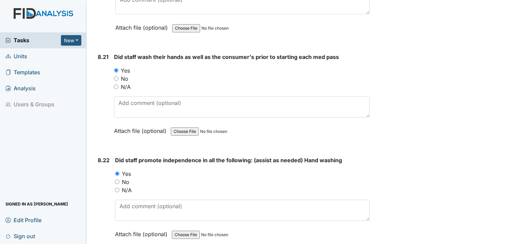
scroll to position [7694, 0]
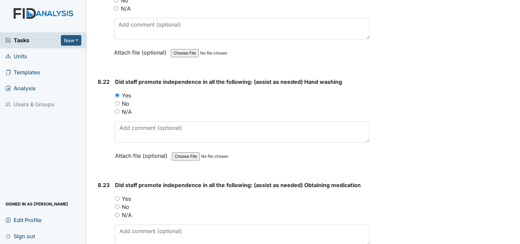
click at [117, 194] on div "Yes" at bounding box center [242, 198] width 255 height 8
click at [117, 196] on input "Yes" at bounding box center [117, 198] width 4 height 4
radio input "true"
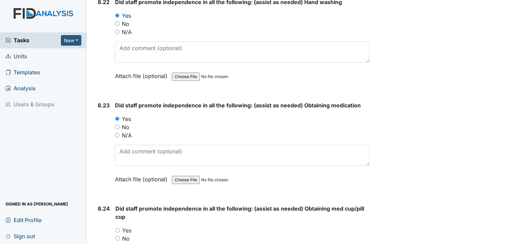
scroll to position [7796, 0]
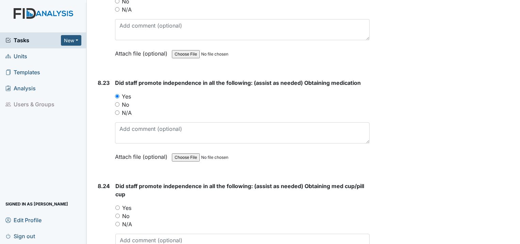
click at [118, 205] on input "Yes" at bounding box center [117, 207] width 4 height 4
radio input "true"
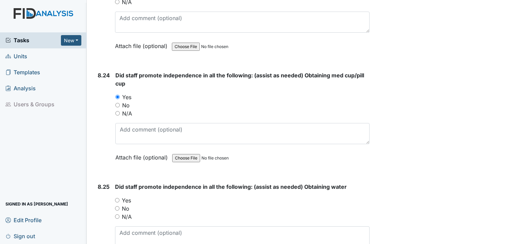
scroll to position [7932, 0]
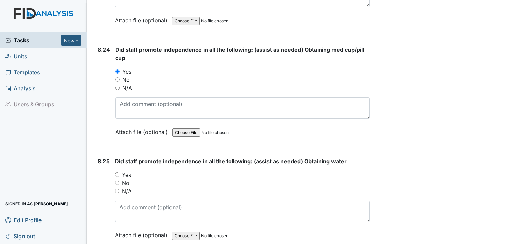
click at [116, 172] on input "Yes" at bounding box center [117, 174] width 4 height 4
radio input "true"
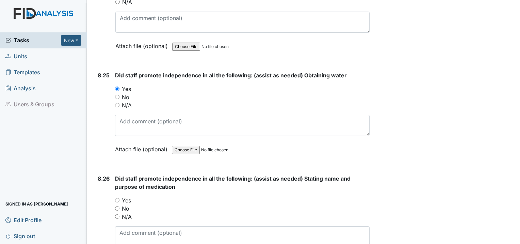
scroll to position [8034, 0]
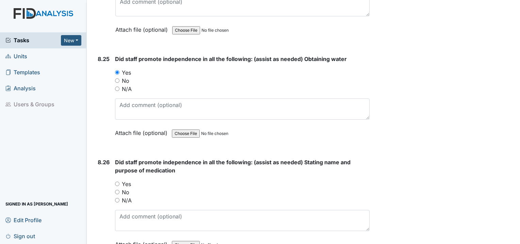
click at [117, 181] on input "Yes" at bounding box center [117, 183] width 4 height 4
radio input "true"
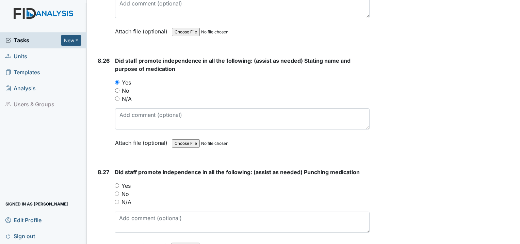
scroll to position [8136, 0]
click at [120, 181] on div "Yes" at bounding box center [242, 185] width 255 height 8
click at [116, 182] on input "Yes" at bounding box center [117, 184] width 4 height 4
radio input "true"
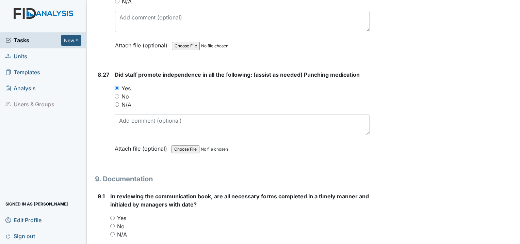
scroll to position [8239, 0]
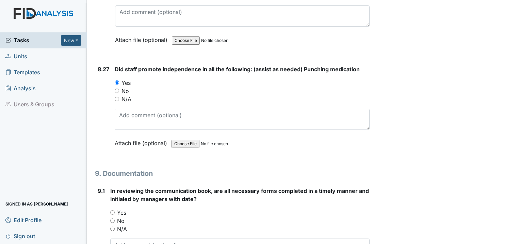
drag, startPoint x: 112, startPoint y: 170, endPoint x: 120, endPoint y: 170, distance: 8.2
click at [115, 208] on div "Yes" at bounding box center [239, 212] width 259 height 8
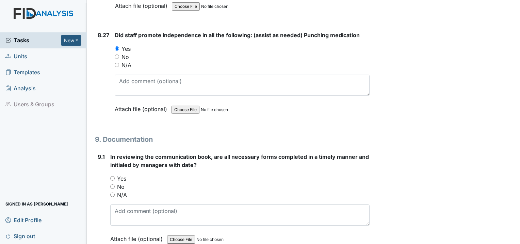
click at [112, 176] on input "Yes" at bounding box center [112, 178] width 4 height 4
radio input "true"
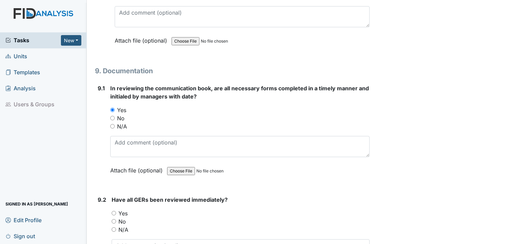
scroll to position [8375, 0]
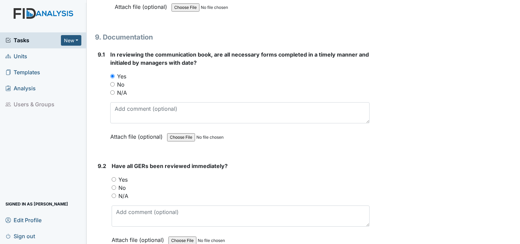
click at [115, 177] on input "Yes" at bounding box center [114, 179] width 4 height 4
radio input "true"
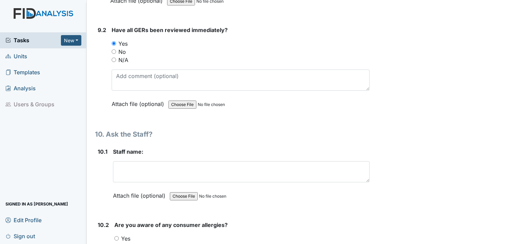
scroll to position [8511, 0]
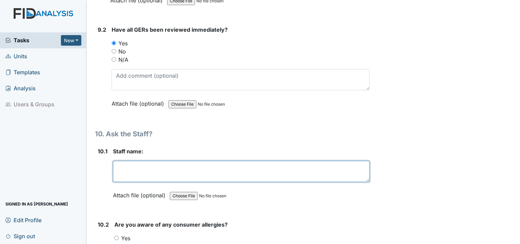
click at [141, 161] on textarea at bounding box center [241, 171] width 257 height 21
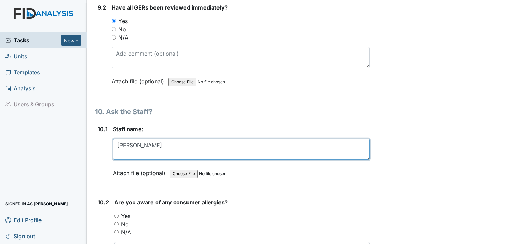
scroll to position [8545, 0]
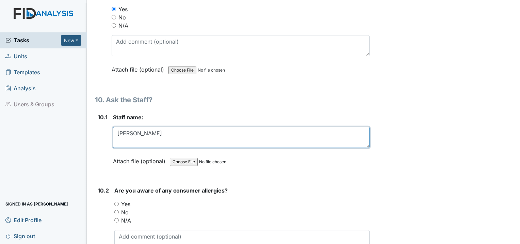
type textarea "Valeria"
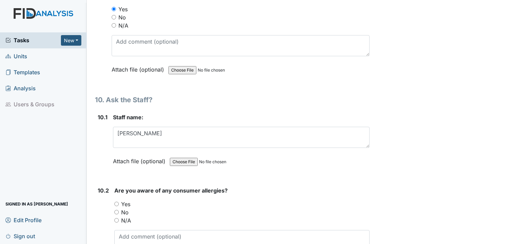
click at [116, 202] on input "Yes" at bounding box center [116, 204] width 4 height 4
radio input "true"
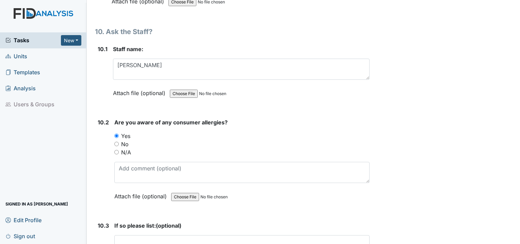
scroll to position [8647, 0]
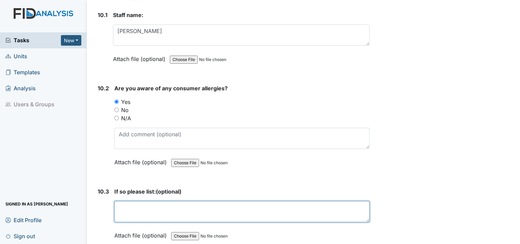
click at [125, 201] on textarea at bounding box center [241, 211] width 255 height 21
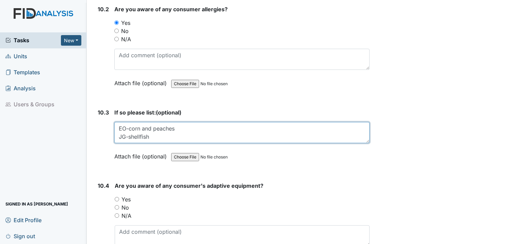
scroll to position [8749, 0]
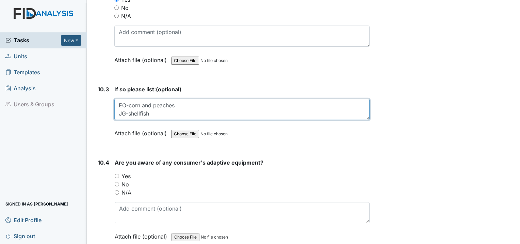
type textarea "EO-corn and peaches JG-shellfish"
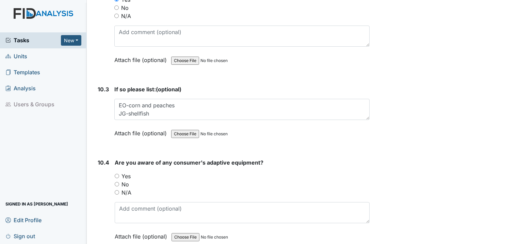
click at [115, 174] on input "Yes" at bounding box center [117, 176] width 4 height 4
radio input "true"
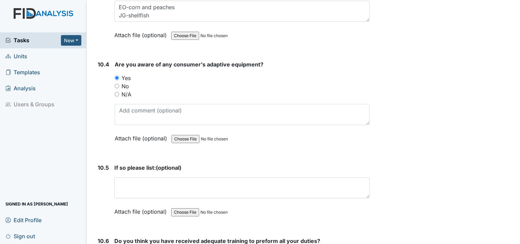
scroll to position [8851, 0]
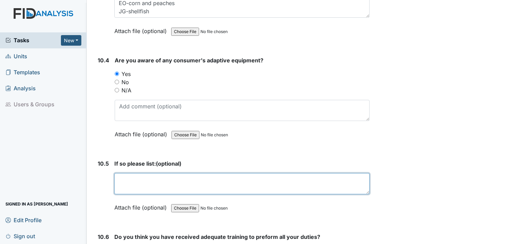
click at [120, 173] on textarea at bounding box center [241, 183] width 255 height 21
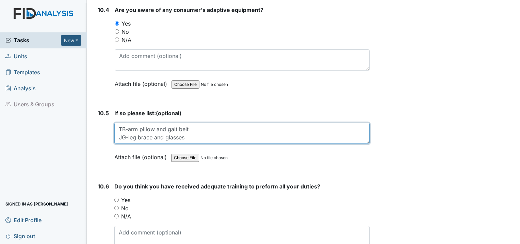
scroll to position [8919, 0]
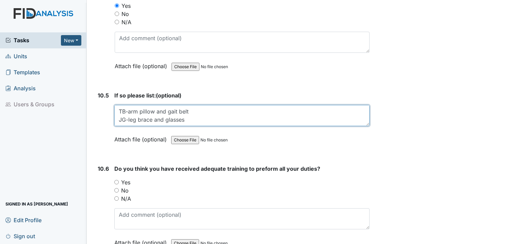
type textarea "TB-arm pillow and gait belt JG-leg brace and glasses KV-plate guard and bib"
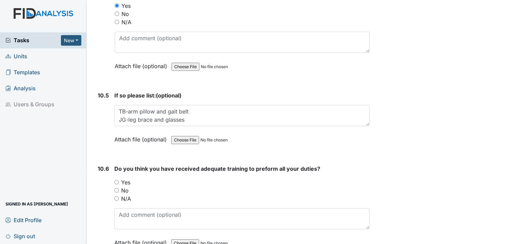
click at [117, 180] on input "Yes" at bounding box center [116, 182] width 4 height 4
radio input "true"
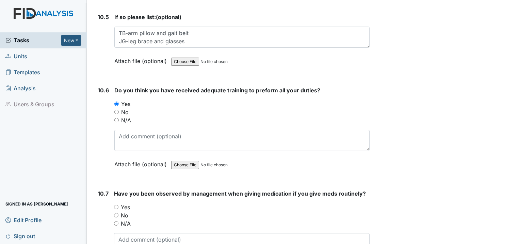
scroll to position [9022, 0]
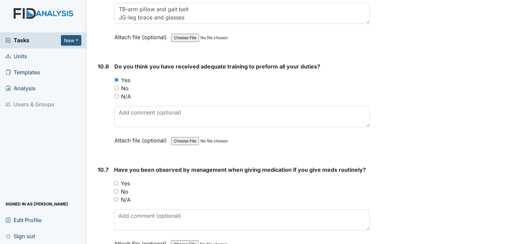
drag, startPoint x: 116, startPoint y: 135, endPoint x: 122, endPoint y: 136, distance: 5.9
click at [116, 181] on input "Yes" at bounding box center [116, 183] width 4 height 4
radio input "true"
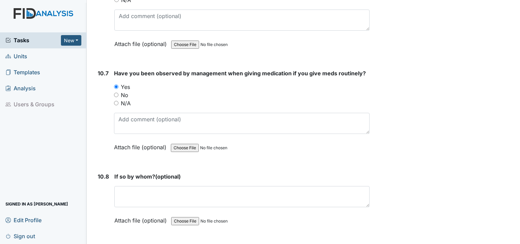
scroll to position [9124, 0]
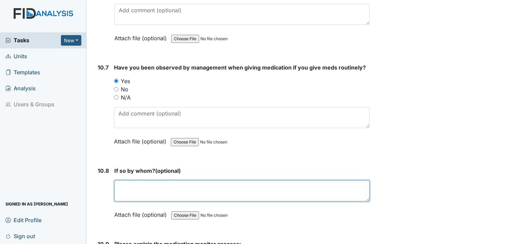
click at [165, 180] on textarea at bounding box center [241, 190] width 255 height 21
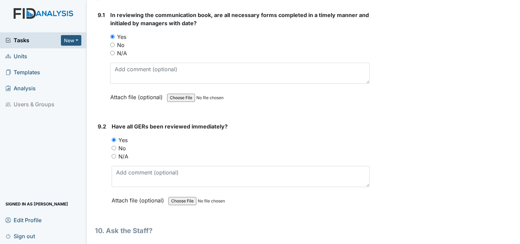
scroll to position [8346, 0]
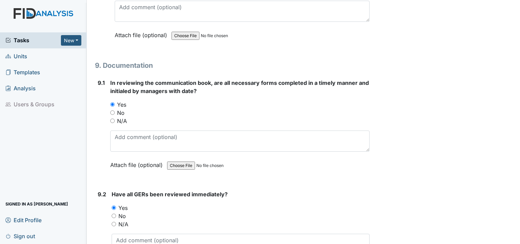
type textarea "Nicole"
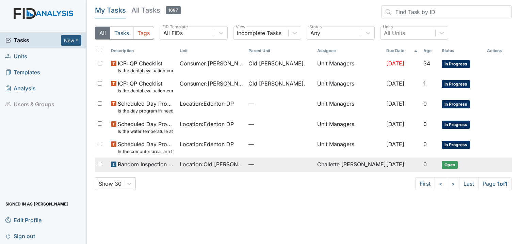
click at [128, 168] on span "Random Inspection for Evening" at bounding box center [146, 164] width 57 height 8
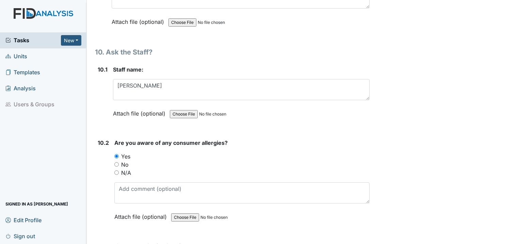
scroll to position [8551, 0]
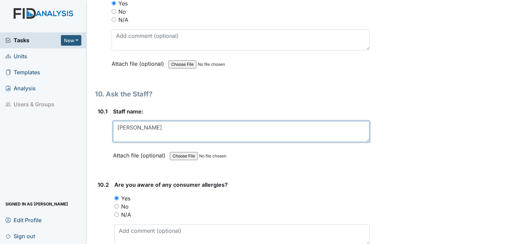
click at [138, 121] on textarea "Valeria" at bounding box center [241, 131] width 257 height 21
type textarea "V"
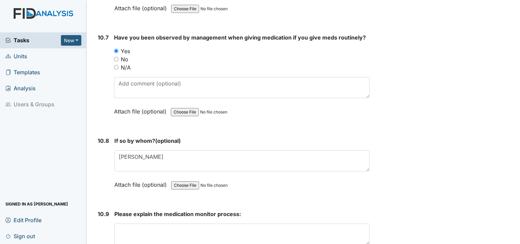
scroll to position [9164, 0]
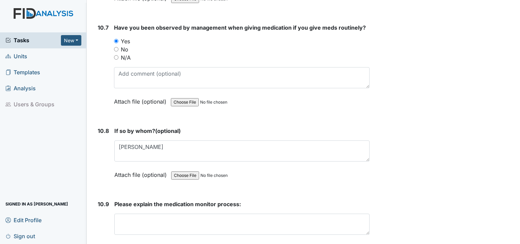
type textarea "[PERSON_NAME]"
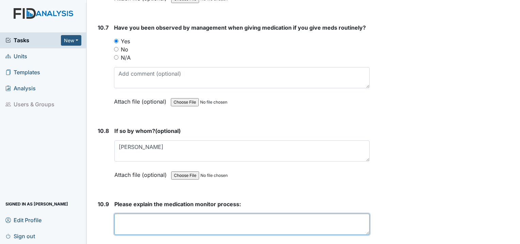
click at [118, 213] on textarea at bounding box center [241, 223] width 255 height 21
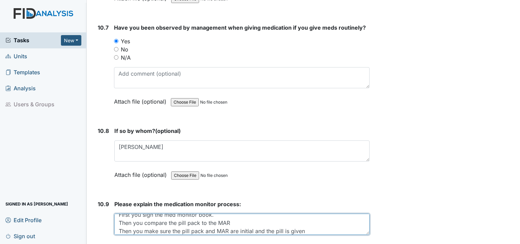
scroll to position [8, 0]
click at [245, 213] on textarea "First you sign the med monitor book. Then you compare the pill pack to the MAR …" at bounding box center [241, 223] width 255 height 21
click at [308, 213] on textarea "First you sign the med monitor book. Then you compare the pill pack to the MAR …" at bounding box center [241, 223] width 255 height 21
type textarea "First you sign the med monitor book. Then you compare the pill pack to the MAR …"
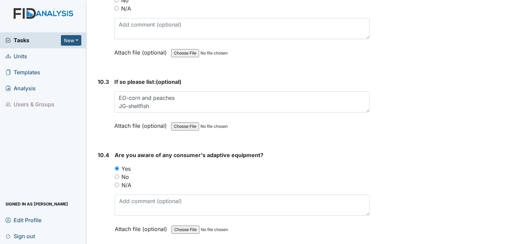
scroll to position [8789, 0]
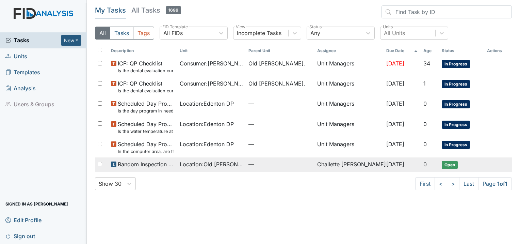
click at [128, 169] on td "Random Inspection for Evening" at bounding box center [142, 164] width 69 height 14
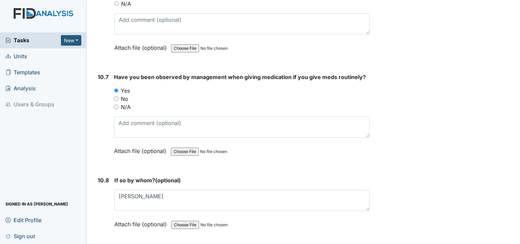
scroll to position [9164, 0]
